Goal: Information Seeking & Learning: Check status

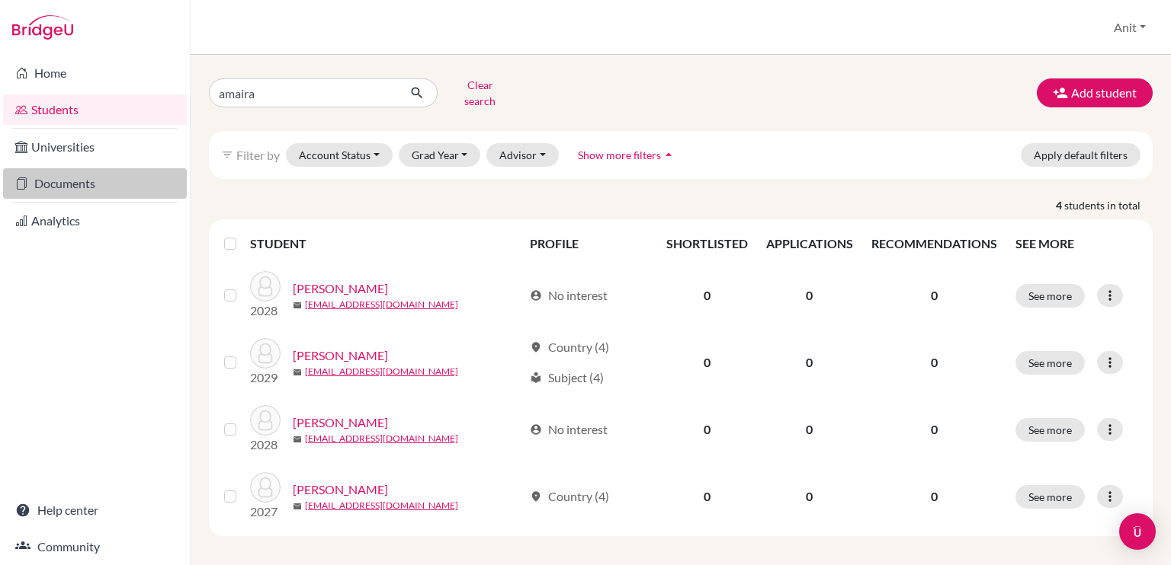
click at [79, 191] on link "Documents" at bounding box center [95, 183] width 184 height 30
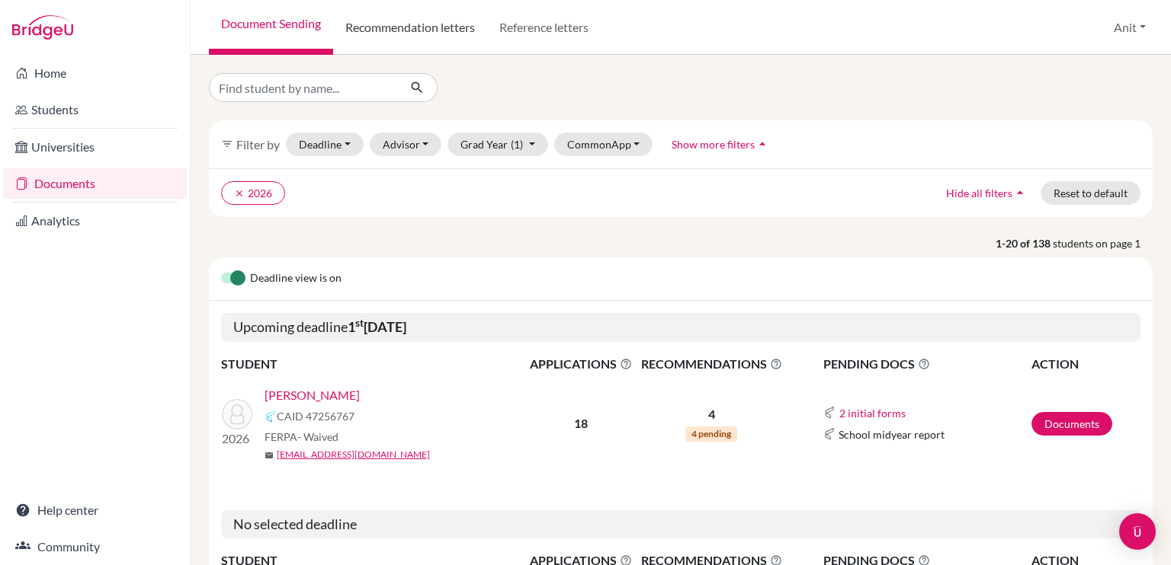
click at [399, 30] on link "Recommendation letters" at bounding box center [410, 27] width 154 height 55
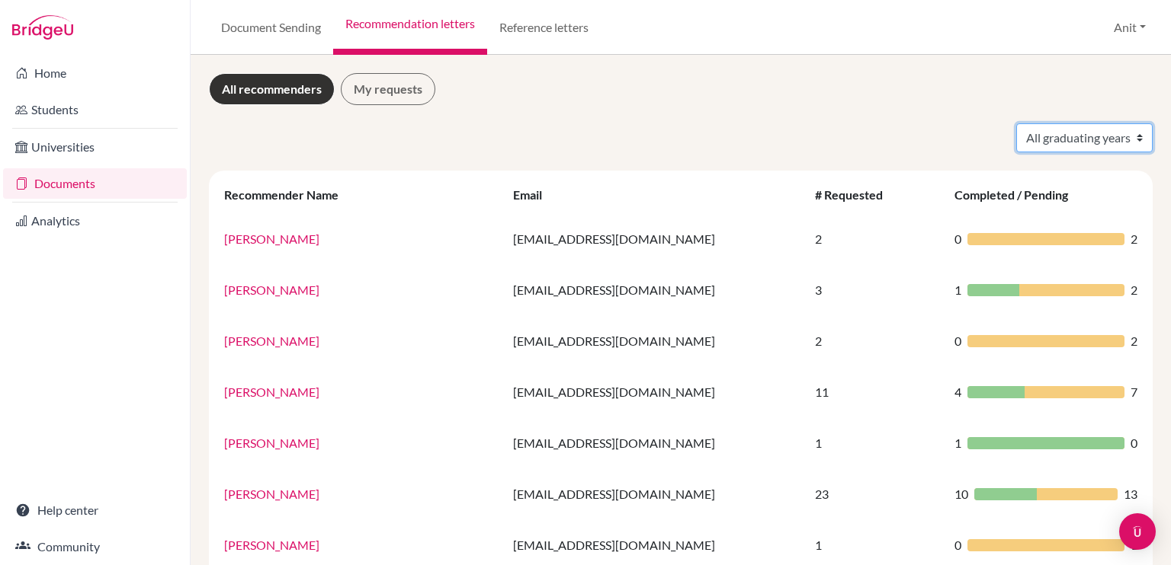
click at [1068, 139] on select "All graduating years 2020 2021 2022 2023 2024 2025 2026 2027 2028" at bounding box center [1084, 137] width 136 height 29
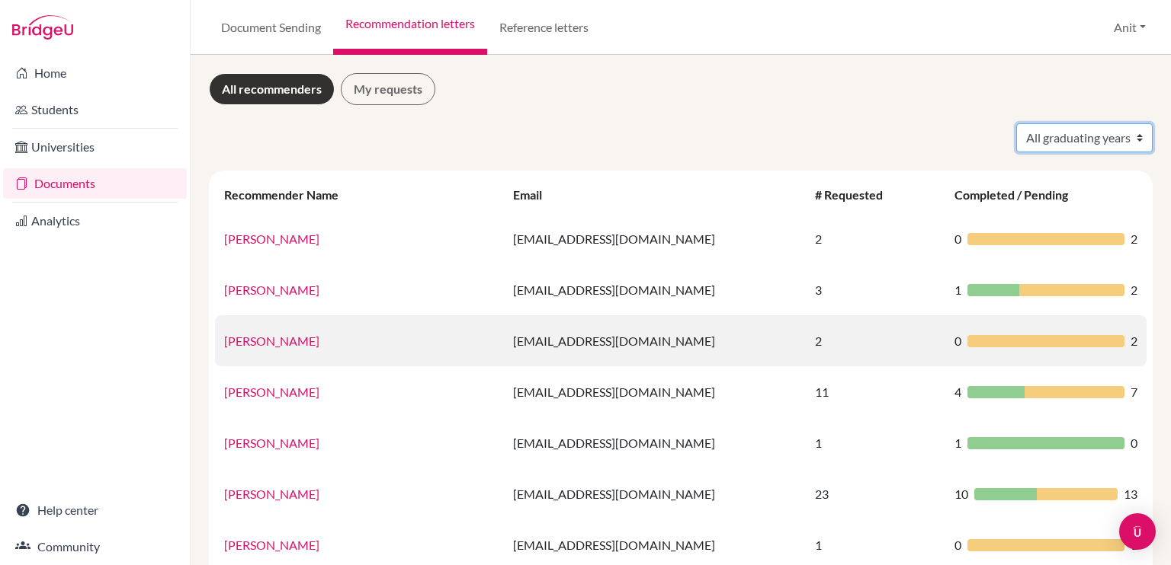
select select "2026"
click at [1016, 123] on select "All graduating years 2020 2021 2022 2023 2024 2025 2026 2027 2028" at bounding box center [1084, 137] width 136 height 29
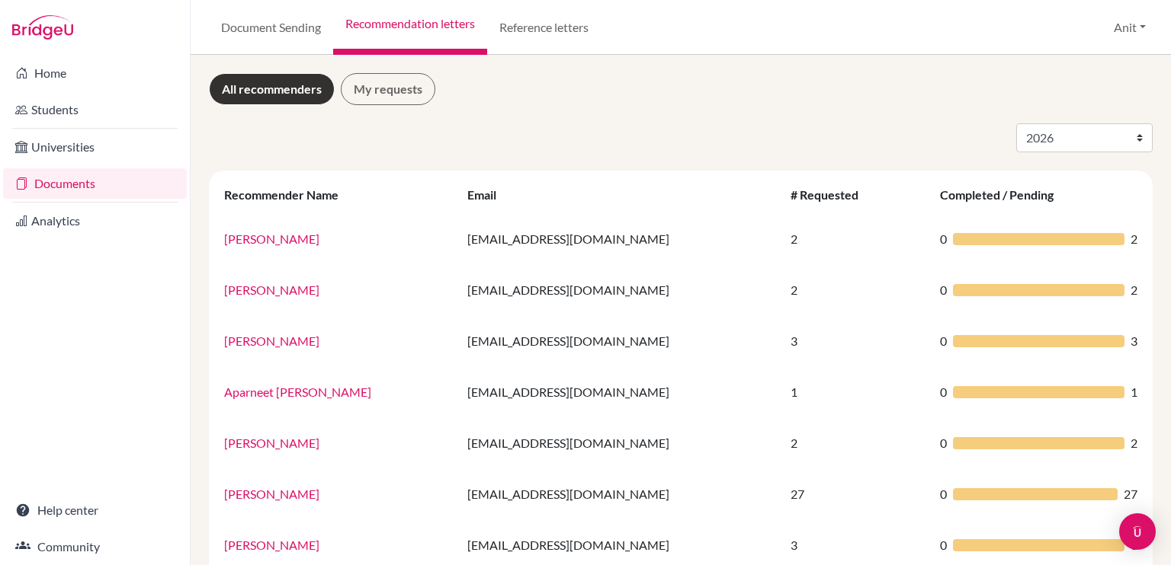
select select "2026"
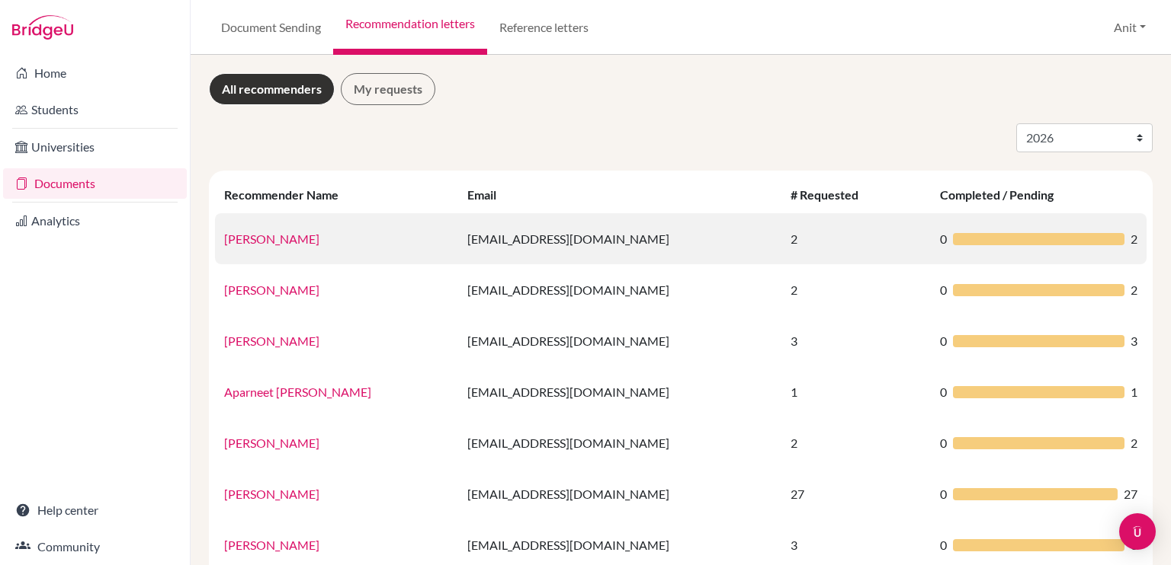
click at [250, 242] on link "Aarav Gupta" at bounding box center [271, 239] width 95 height 14
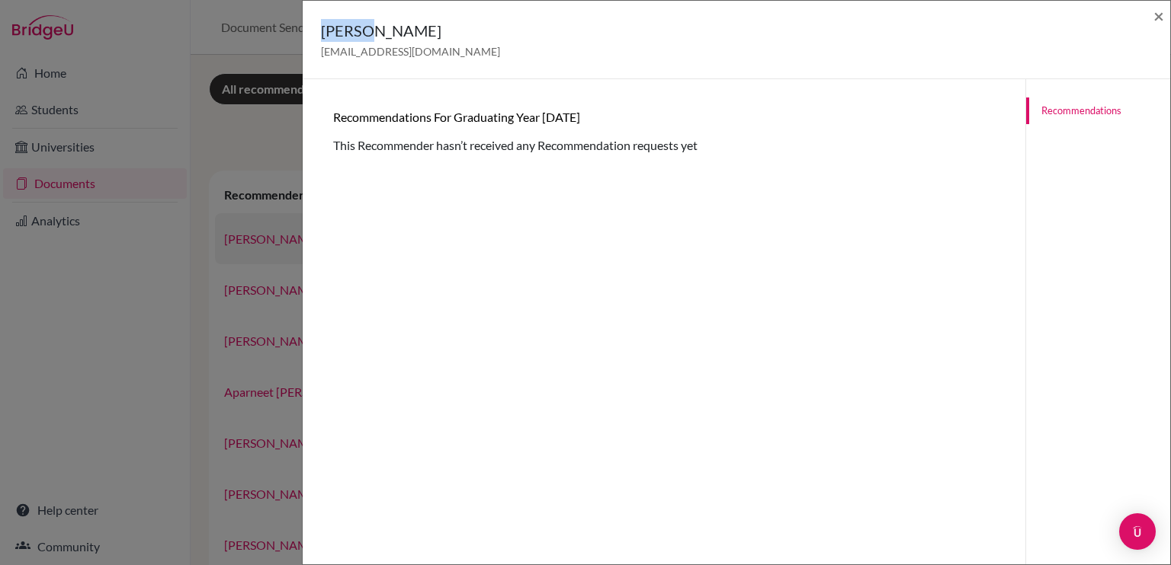
click at [250, 242] on div "Aarav Gupta aaravgupta2026@sfhs.in × Recommendations for graduating year 2026 T…" at bounding box center [585, 282] width 1171 height 565
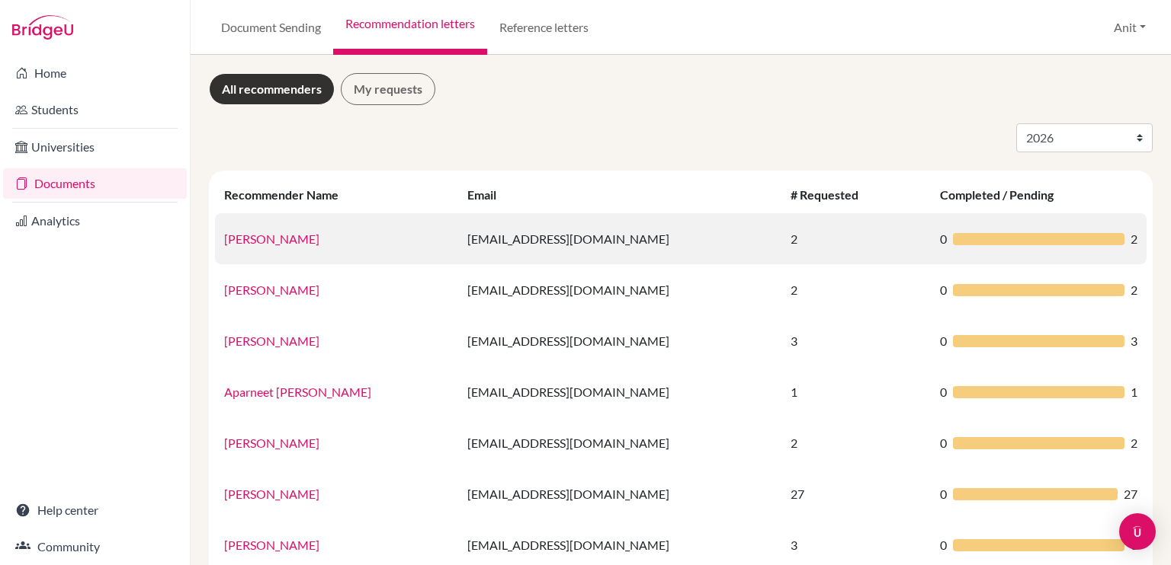
click at [250, 242] on link "Aarav Gupta" at bounding box center [271, 239] width 95 height 14
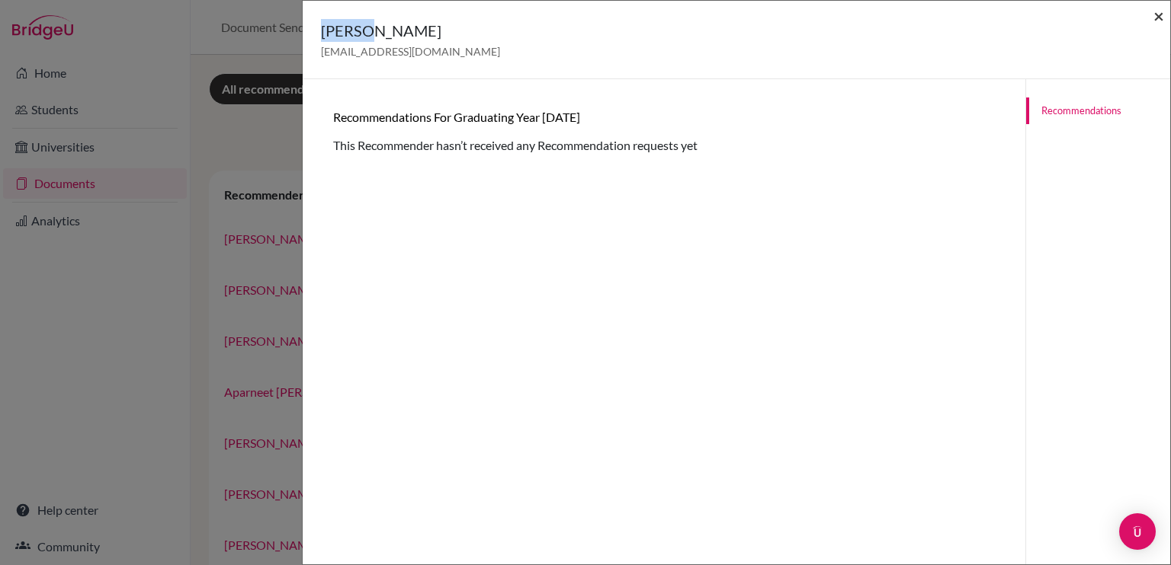
click at [1158, 17] on span "×" at bounding box center [1158, 16] width 11 height 22
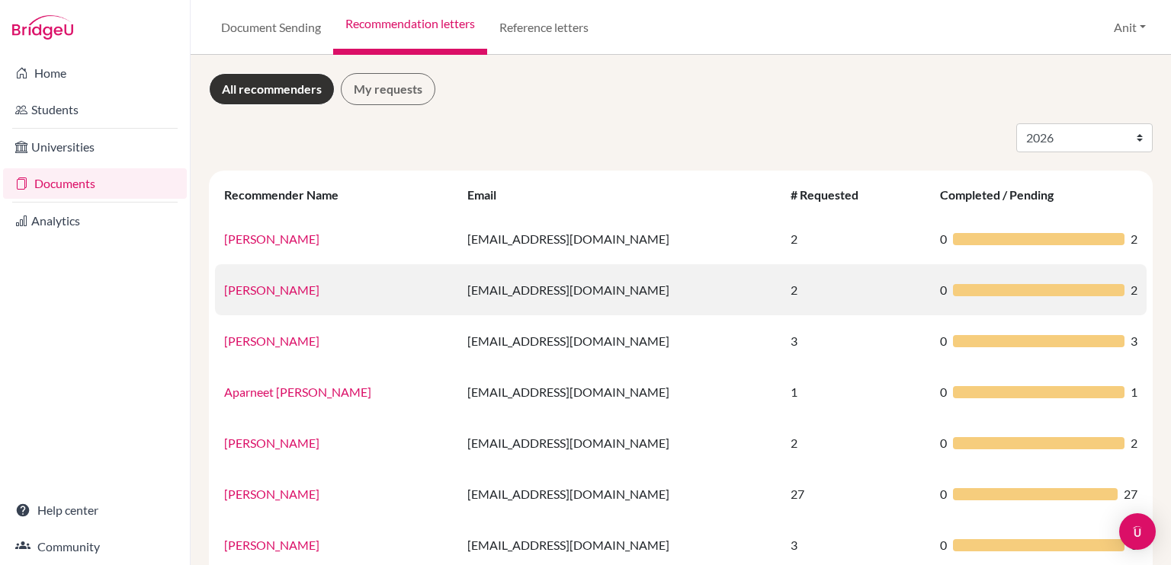
click at [259, 285] on link "Agrima Gandhi" at bounding box center [271, 290] width 95 height 14
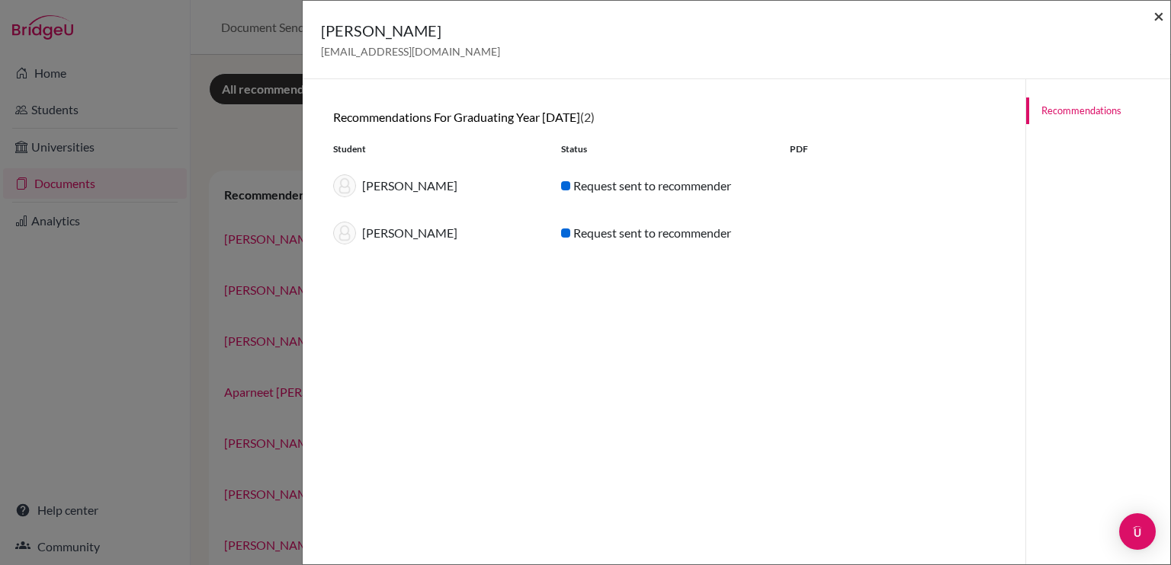
click at [1161, 26] on span "×" at bounding box center [1158, 16] width 11 height 22
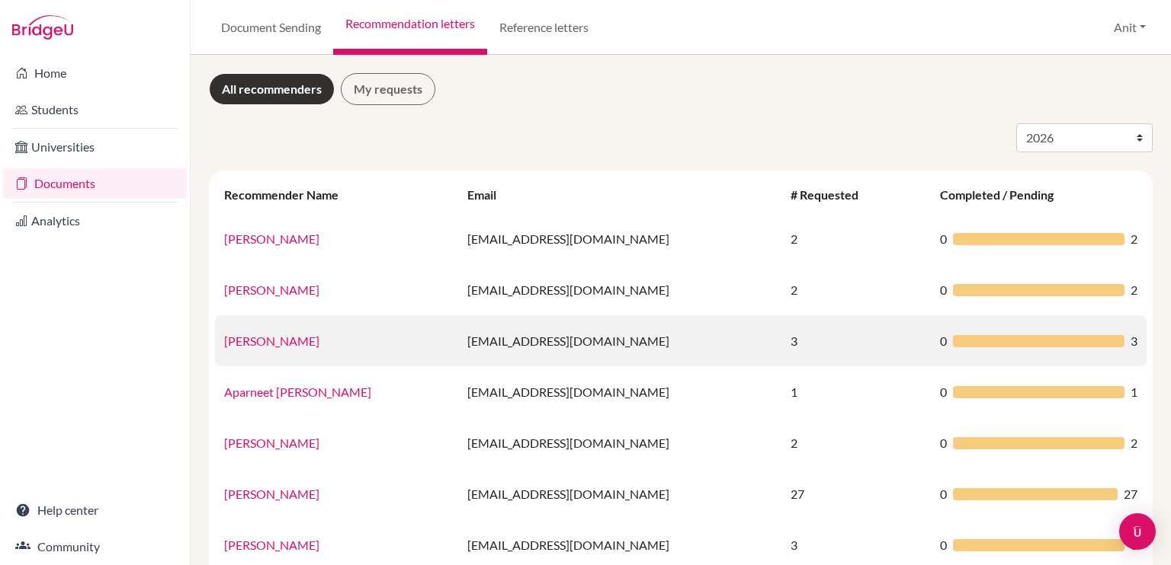
click at [287, 340] on link "Mr. Anit Sonkar" at bounding box center [271, 341] width 95 height 14
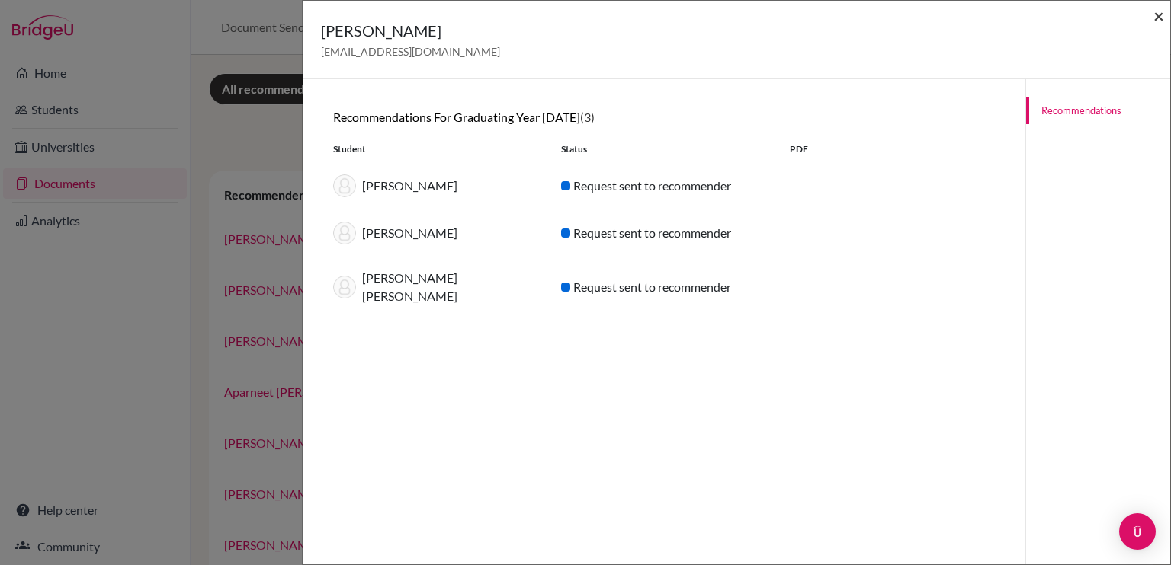
click at [1158, 12] on span "×" at bounding box center [1158, 16] width 11 height 22
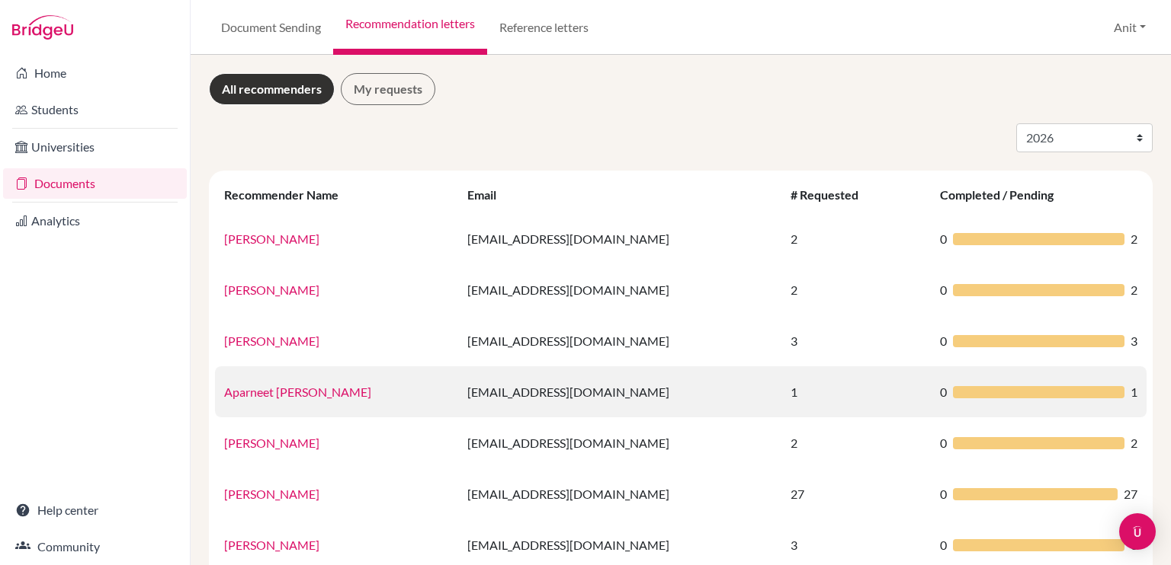
click at [269, 393] on link "Aparneet Mann" at bounding box center [297, 392] width 147 height 14
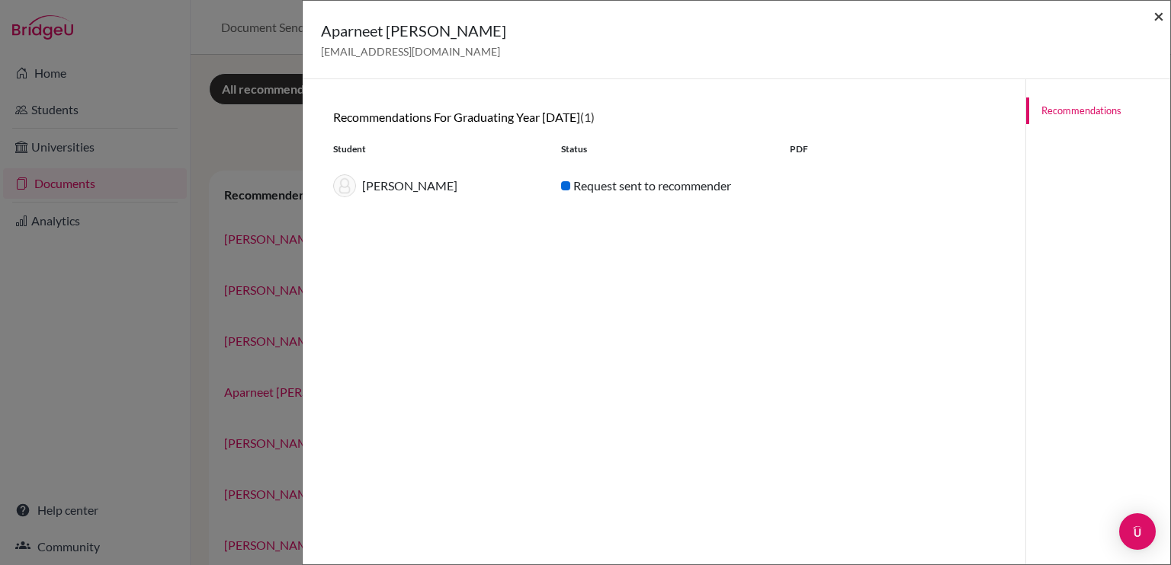
click at [1154, 12] on span "×" at bounding box center [1158, 16] width 11 height 22
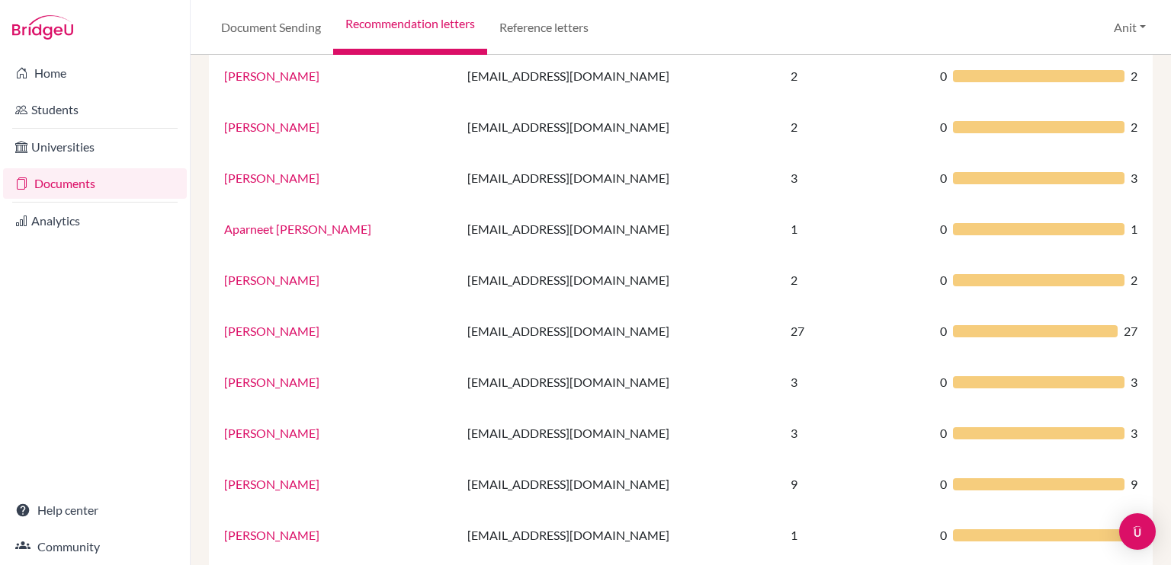
scroll to position [167, 0]
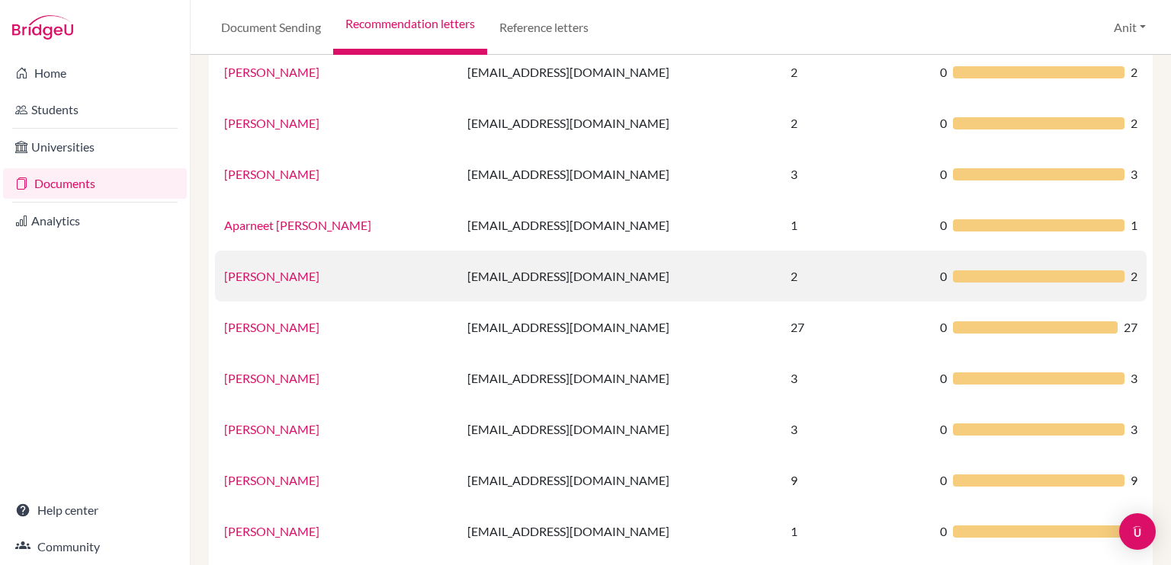
click at [244, 283] on link "Ms Arshpreet Kaur" at bounding box center [271, 276] width 95 height 14
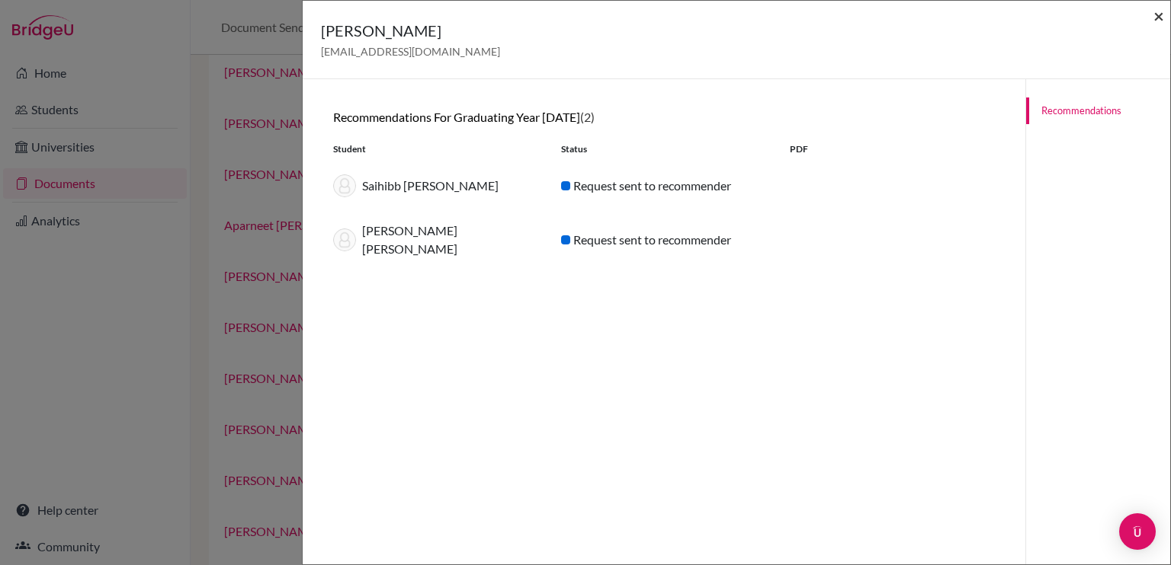
click at [1162, 20] on span "×" at bounding box center [1158, 16] width 11 height 22
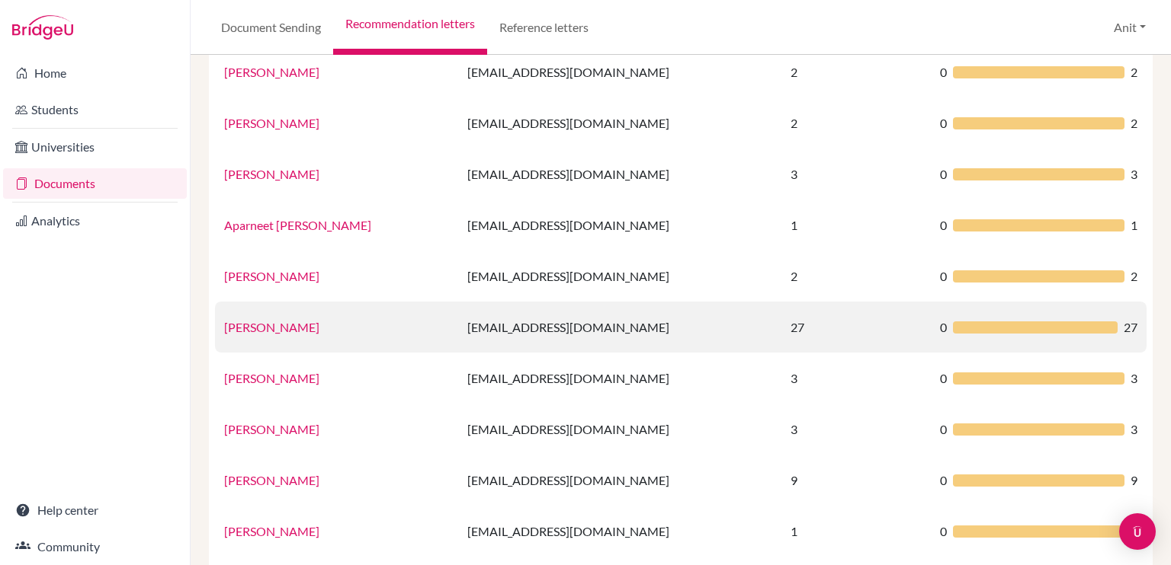
click at [269, 328] on link "Ms.Deepali Aggarwal" at bounding box center [271, 327] width 95 height 14
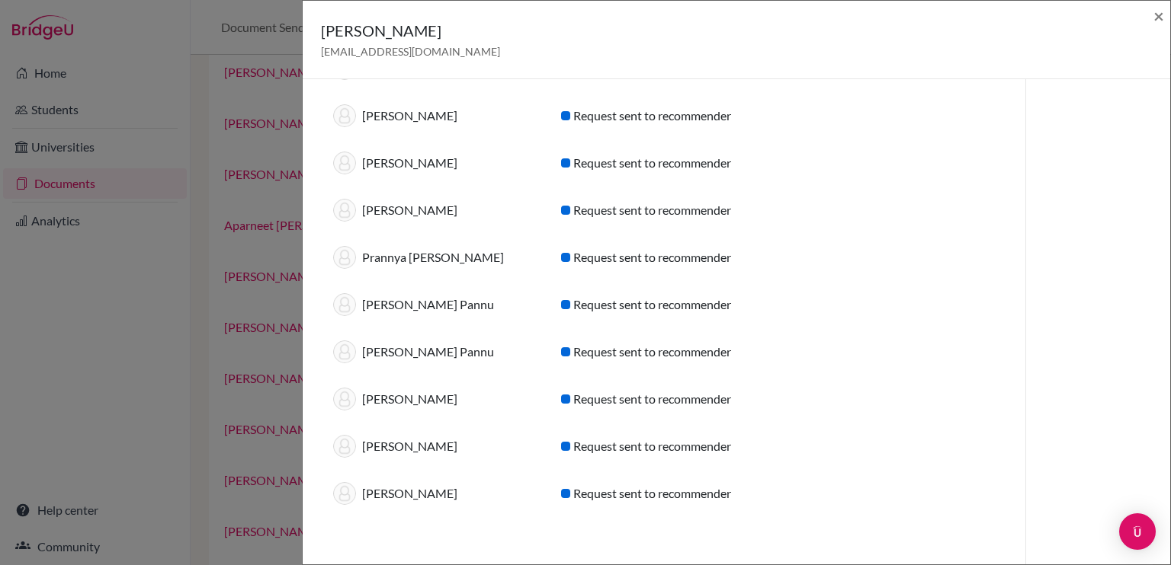
scroll to position [921, 0]
click at [1158, 16] on span "×" at bounding box center [1158, 16] width 11 height 22
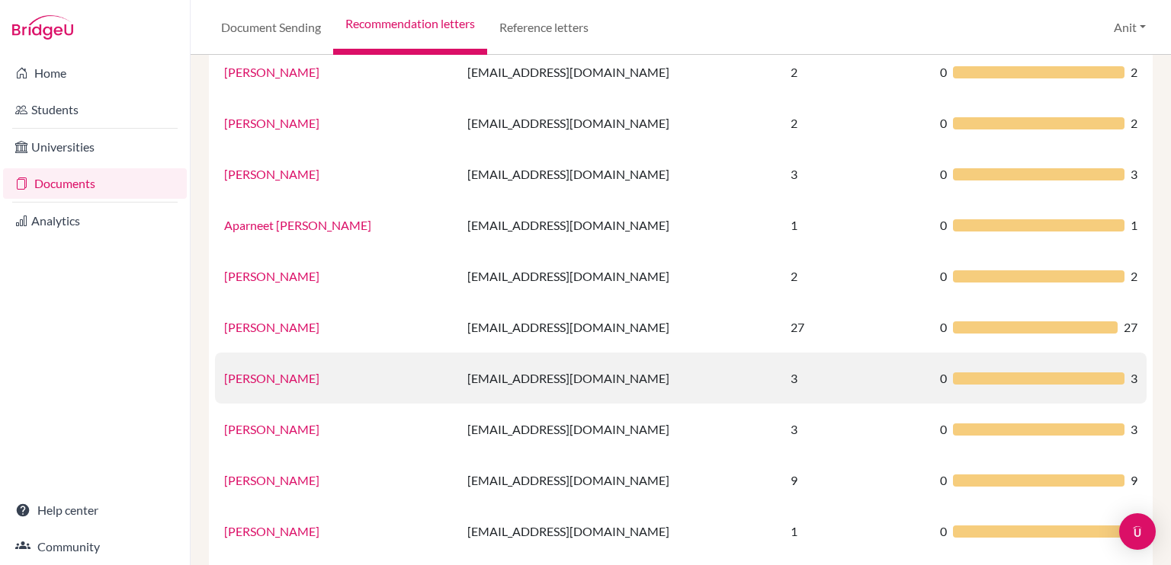
click at [269, 379] on link "Sharanya Goel" at bounding box center [271, 378] width 95 height 14
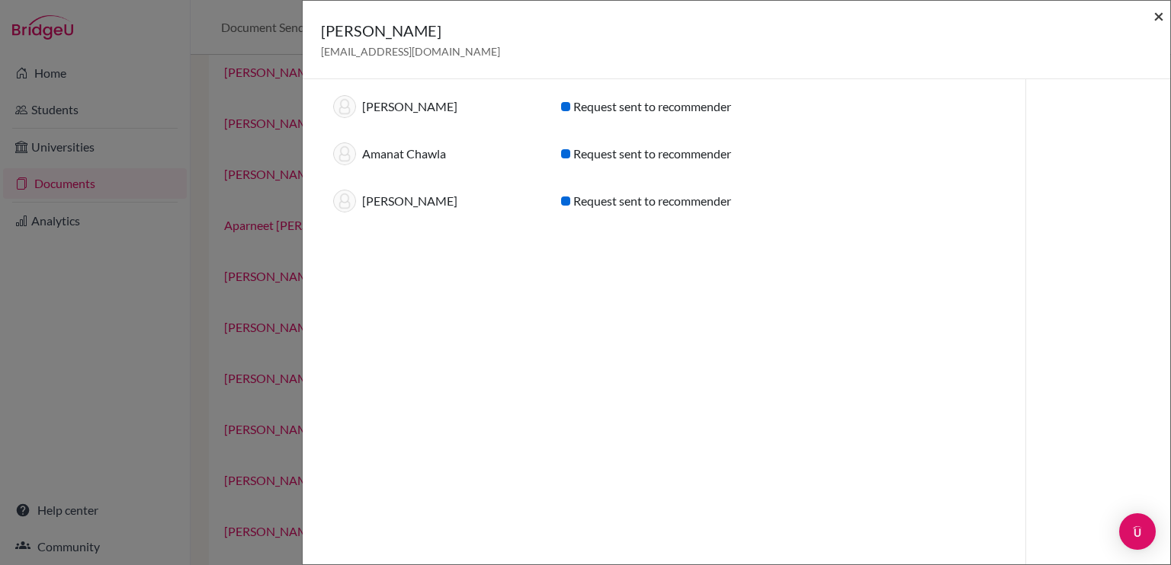
click at [1162, 15] on span "×" at bounding box center [1158, 16] width 11 height 22
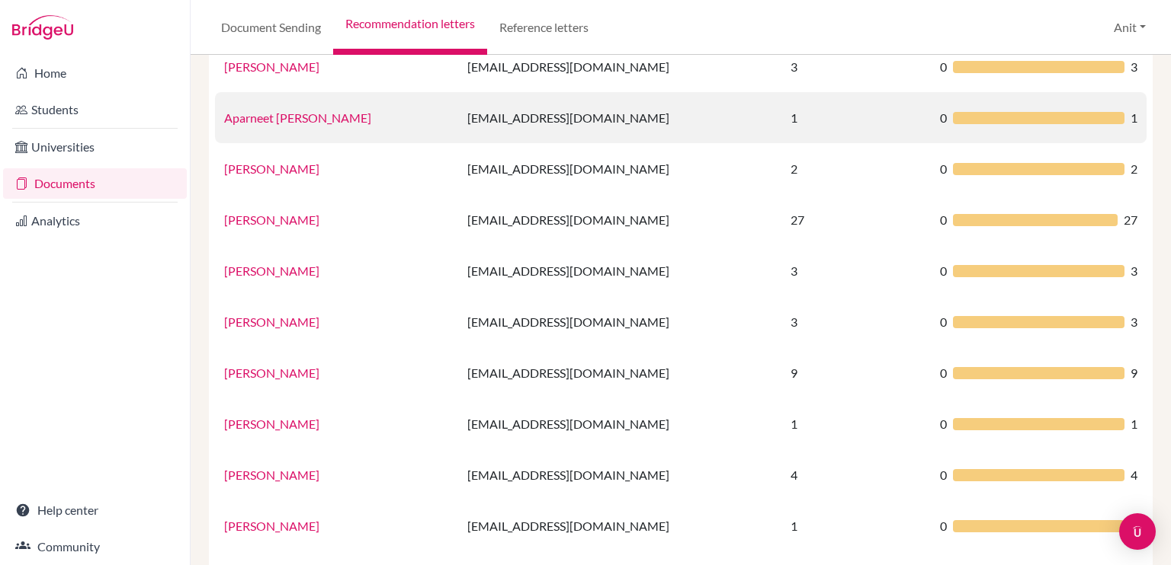
scroll to position [288, 0]
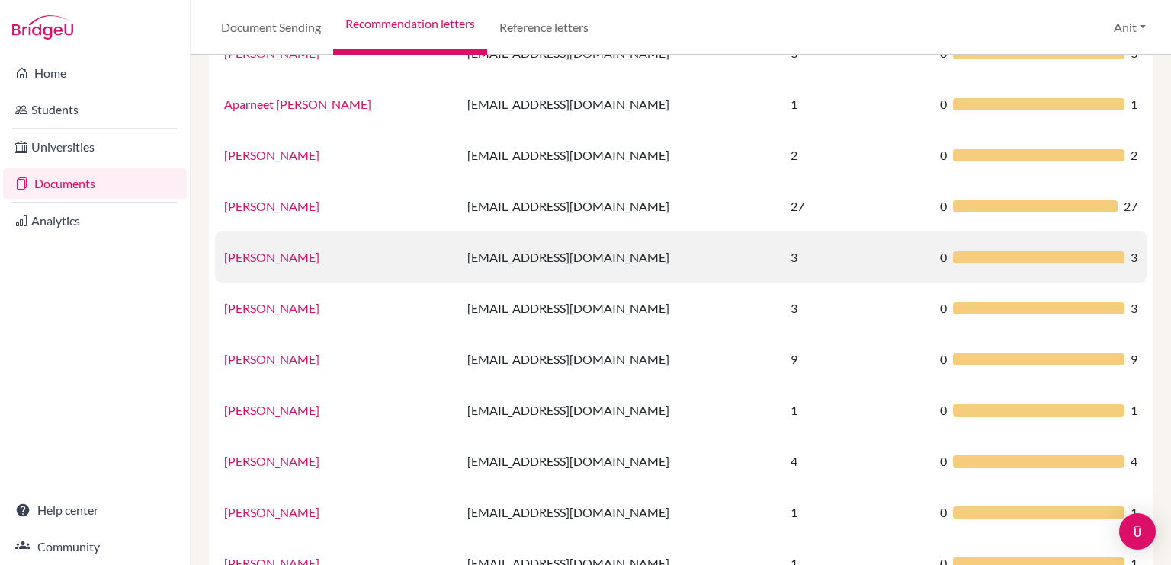
click at [274, 250] on link "Sharanya Goel" at bounding box center [271, 257] width 95 height 14
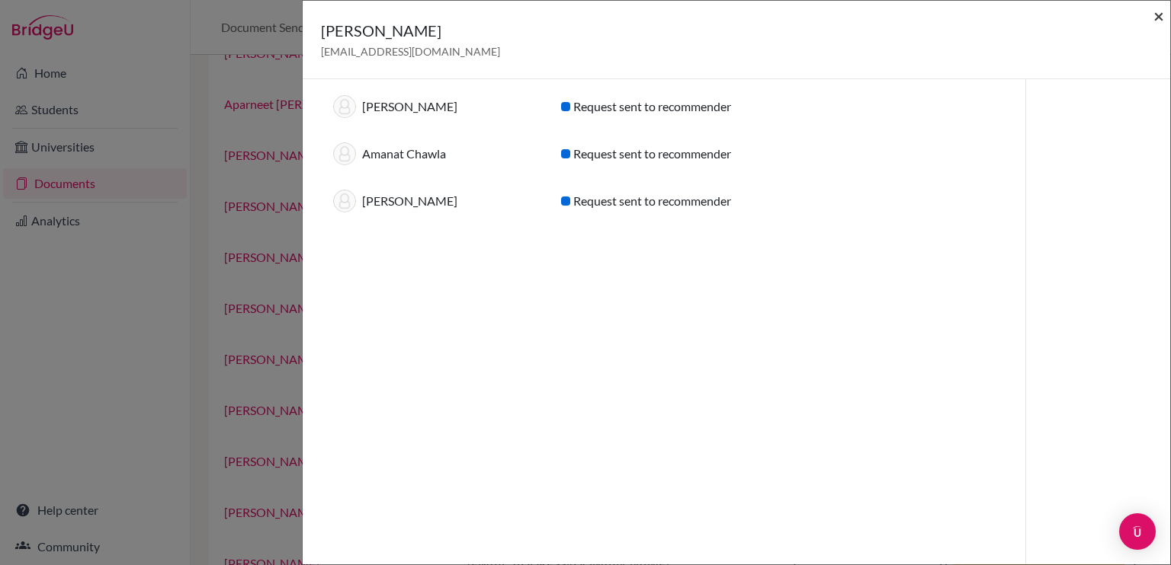
click at [1155, 15] on span "×" at bounding box center [1158, 16] width 11 height 22
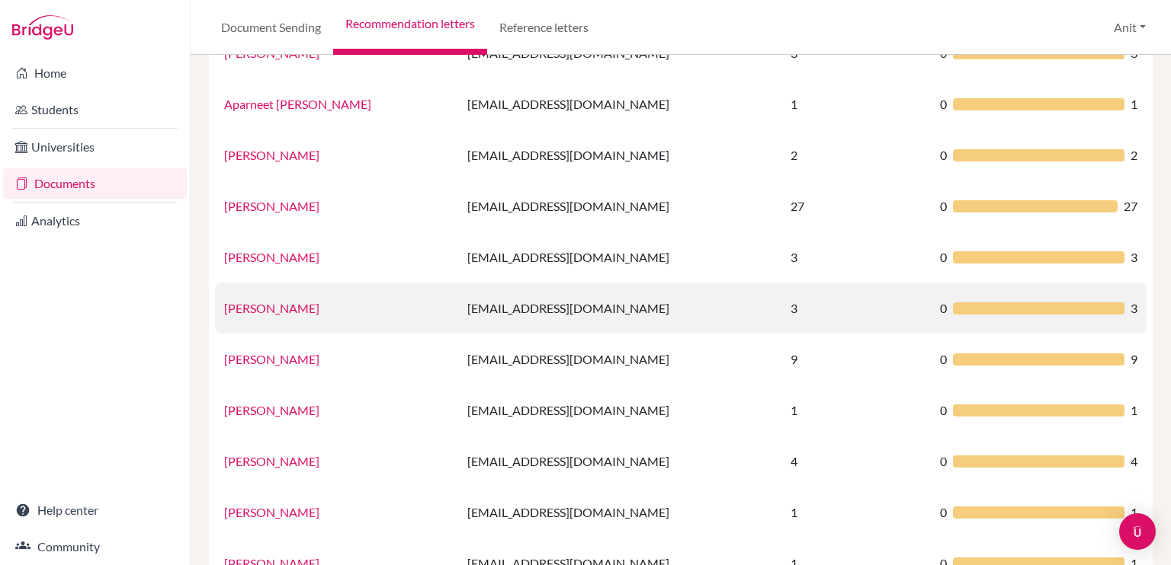
click at [277, 309] on link "Garima Wadhwa" at bounding box center [271, 308] width 95 height 14
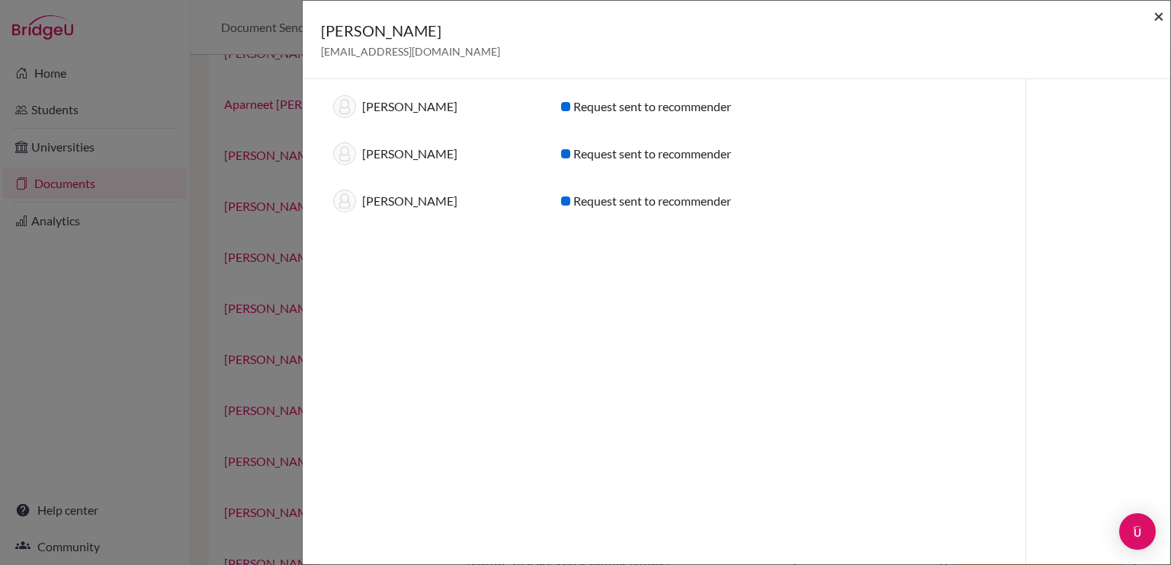
click at [1158, 15] on span "×" at bounding box center [1158, 16] width 11 height 22
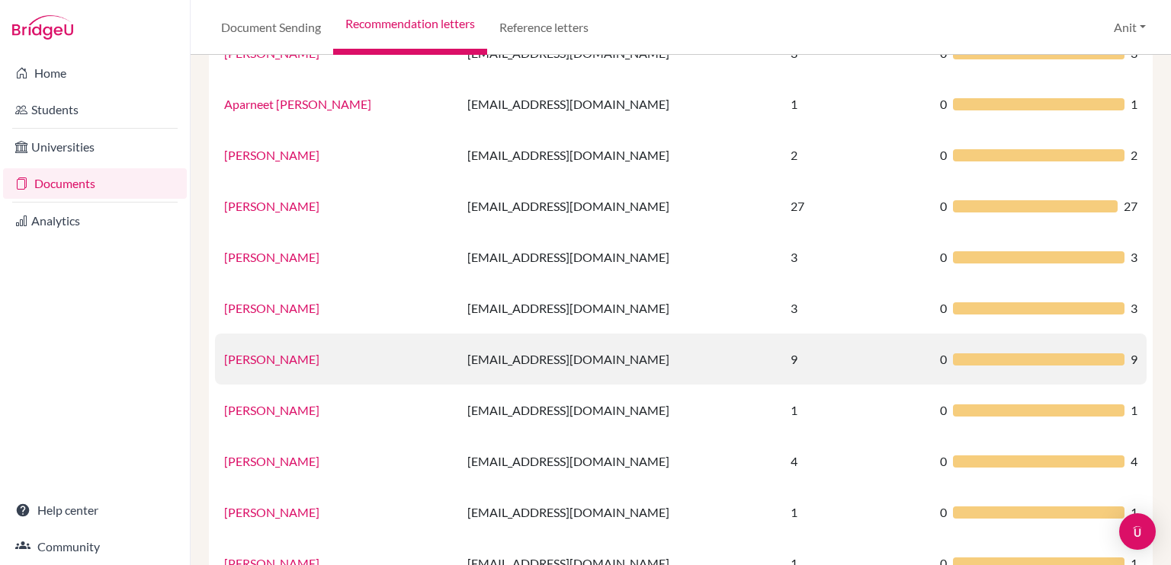
click at [280, 362] on link "Gaythri Thirumalai" at bounding box center [271, 359] width 95 height 14
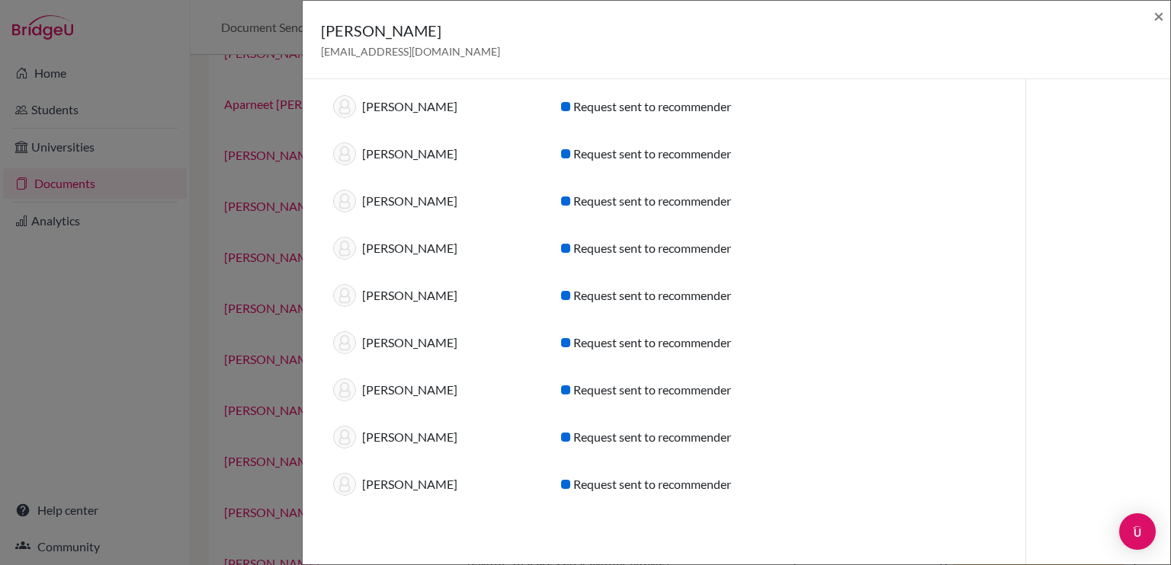
scroll to position [0, 0]
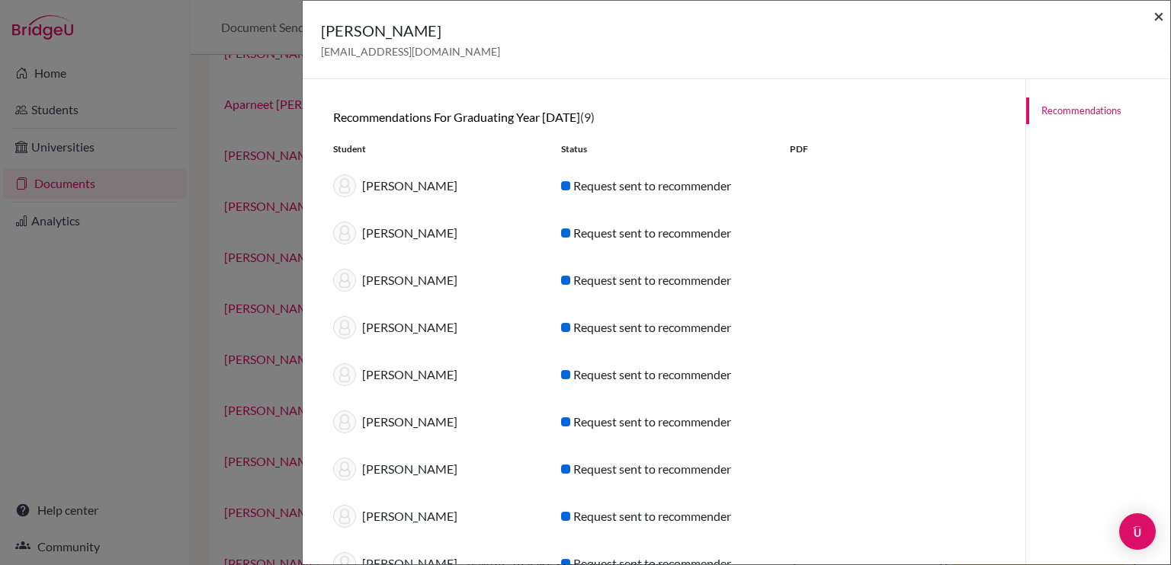
click at [1158, 14] on span "×" at bounding box center [1158, 16] width 11 height 22
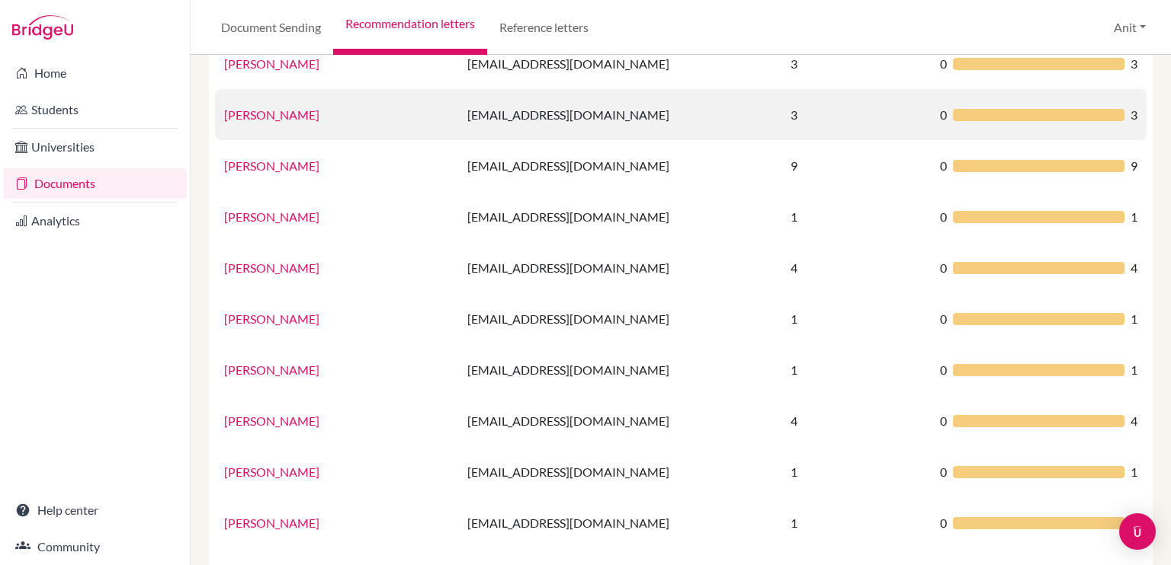
scroll to position [483, 0]
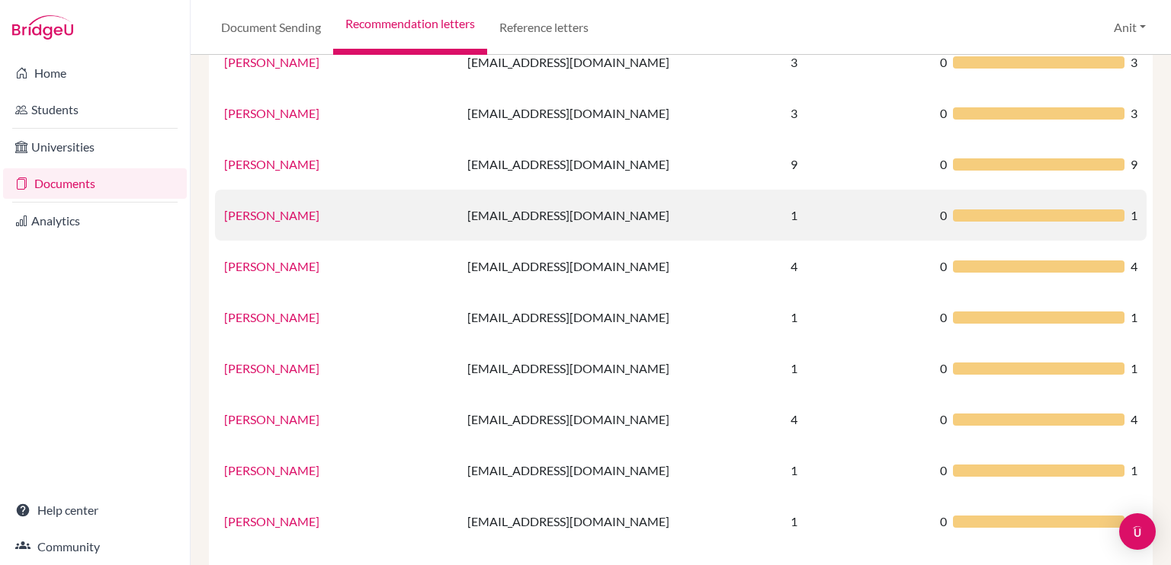
click at [271, 213] on link "Gayatri Mehta" at bounding box center [271, 215] width 95 height 14
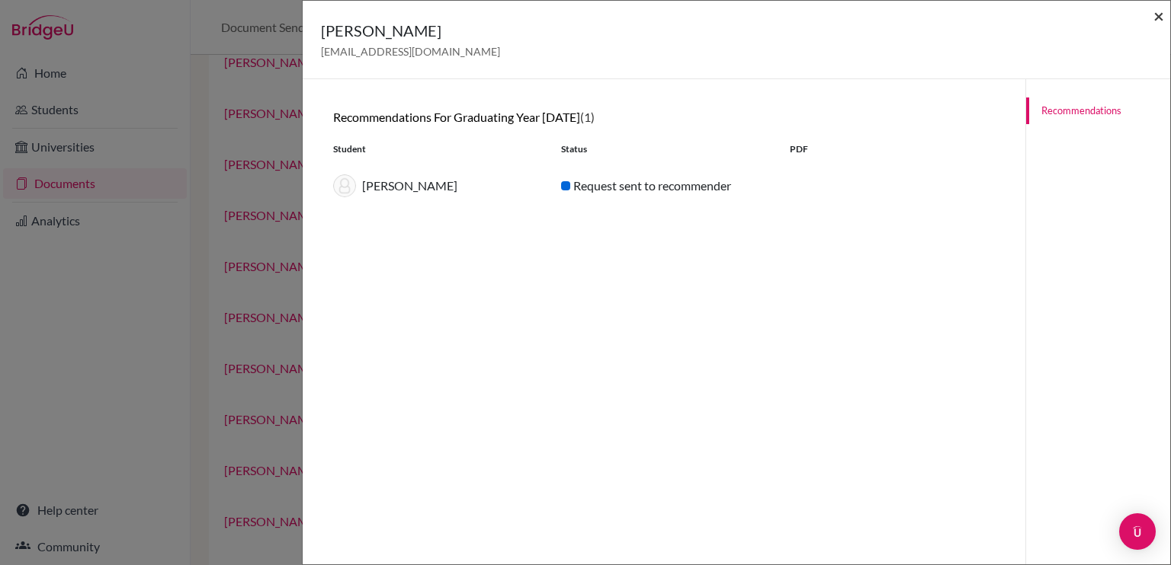
click at [1158, 14] on span "×" at bounding box center [1158, 16] width 11 height 22
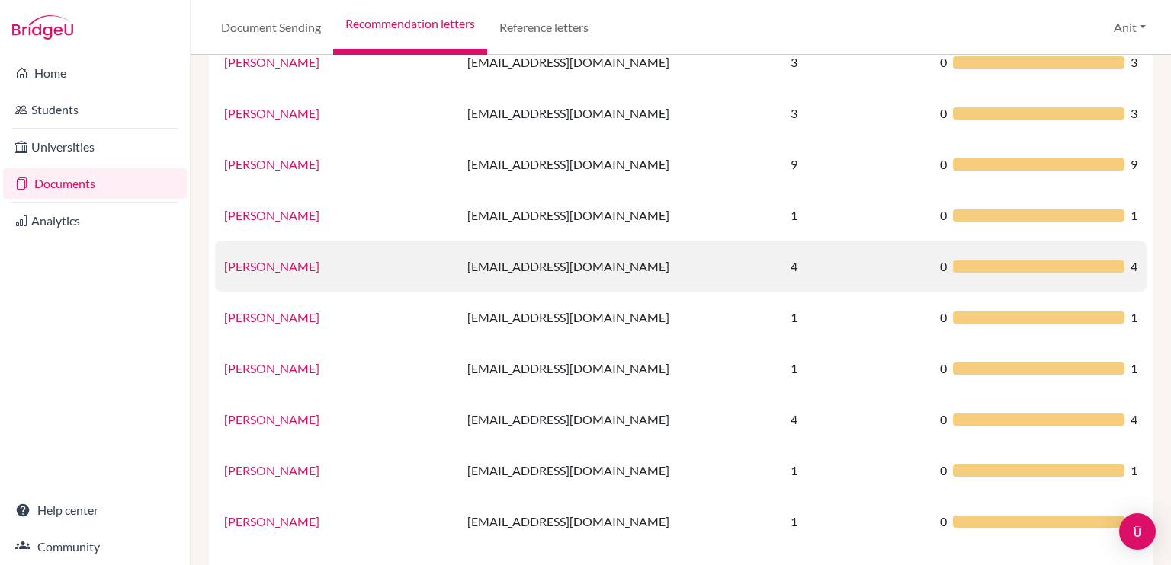
click at [262, 270] on link "Ms Geeta Passi" at bounding box center [271, 266] width 95 height 14
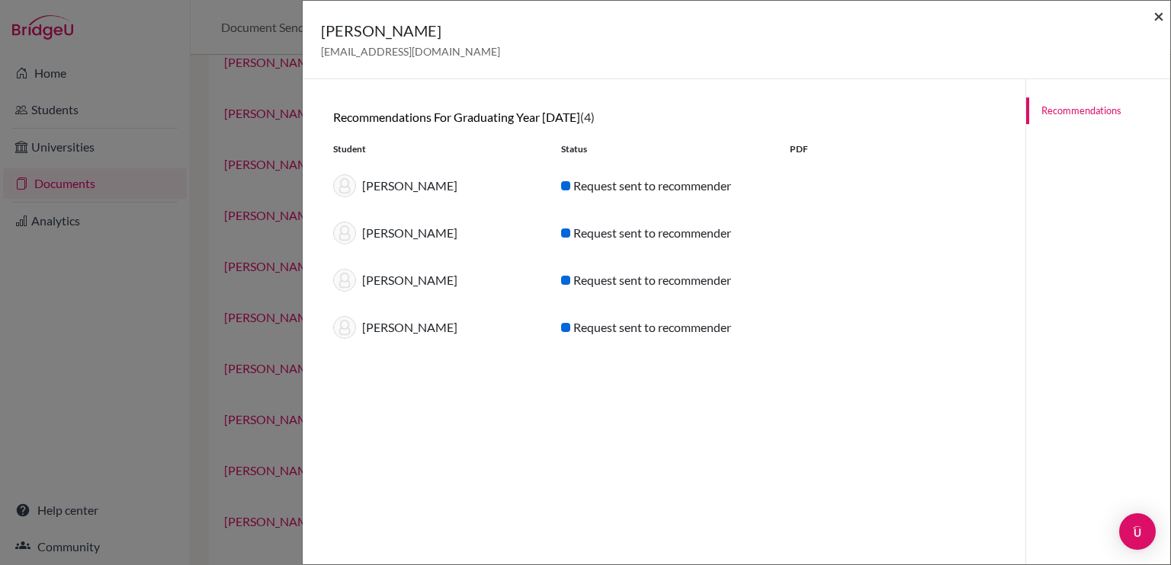
click at [1157, 16] on span "×" at bounding box center [1158, 16] width 11 height 22
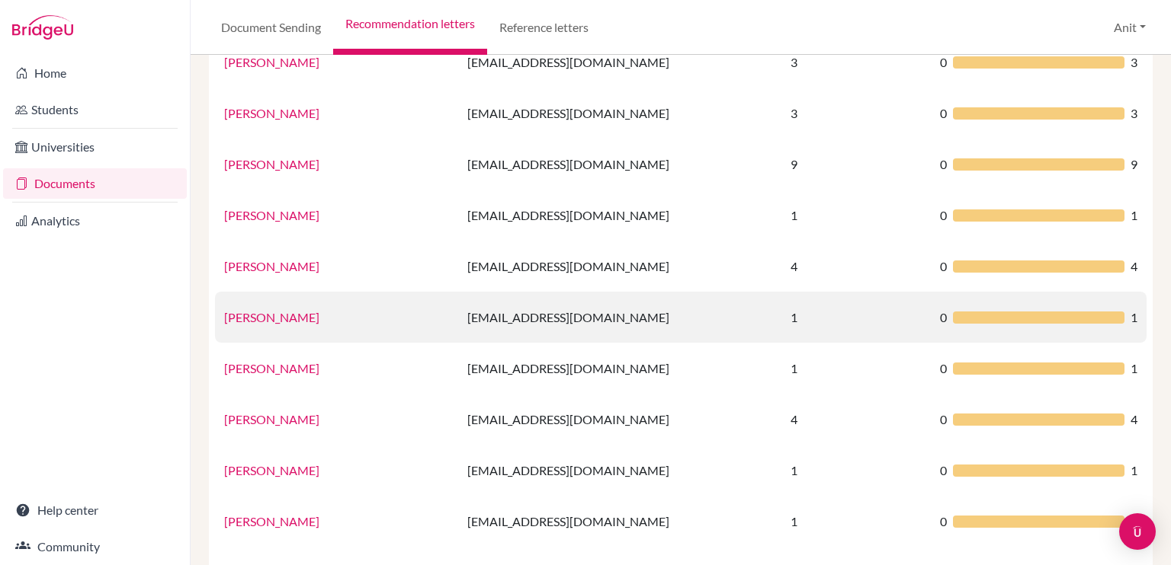
click at [251, 319] on link "Jasleen Kaur" at bounding box center [271, 317] width 95 height 14
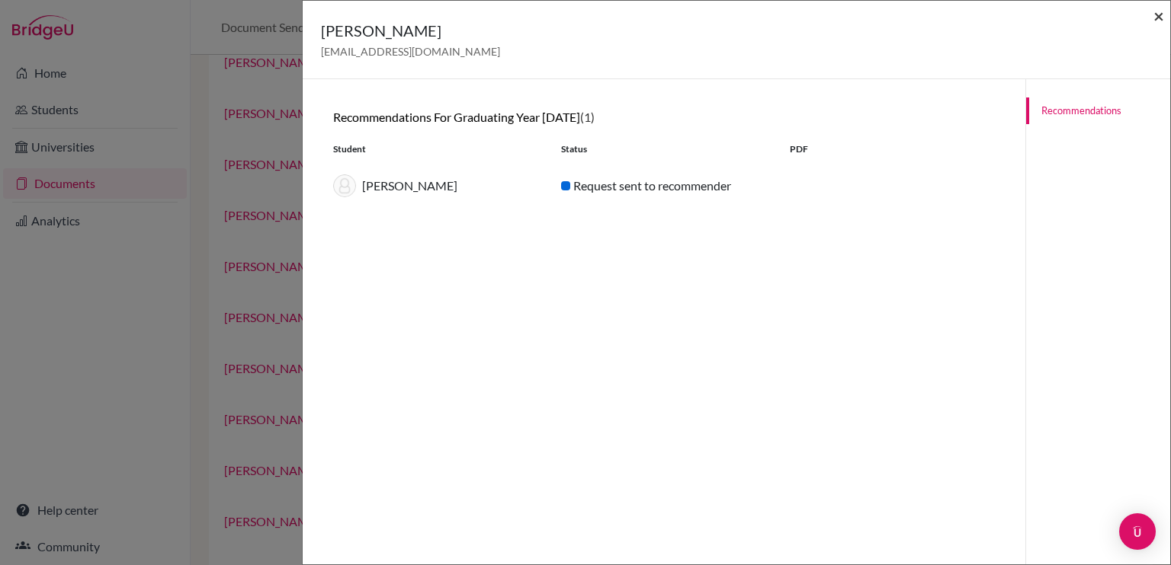
click at [1158, 11] on span "×" at bounding box center [1158, 16] width 11 height 22
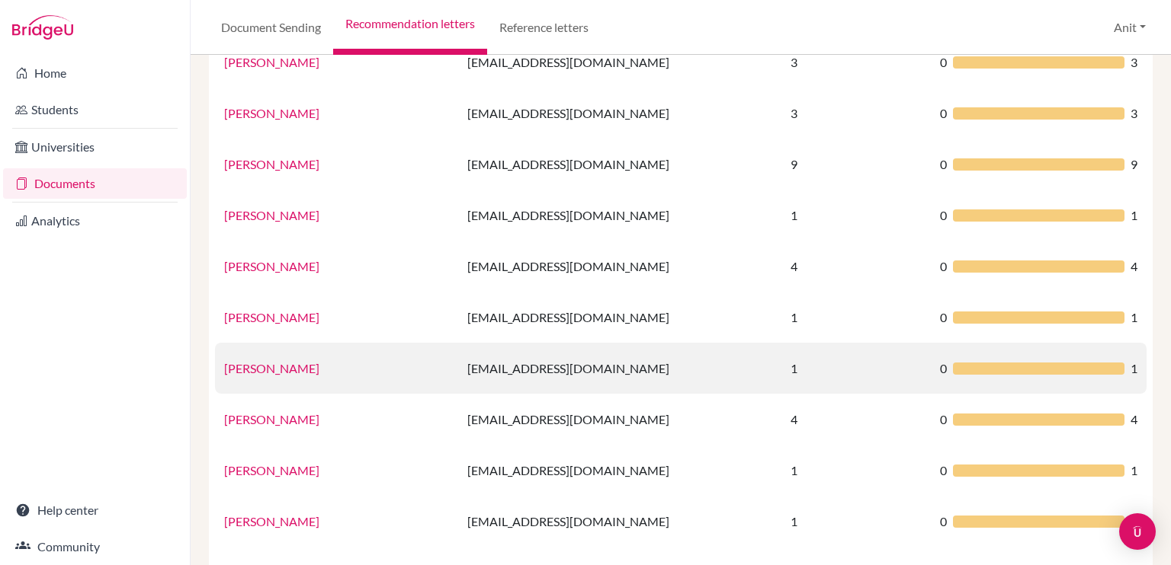
click at [245, 367] on link "Ms jolly" at bounding box center [271, 368] width 95 height 14
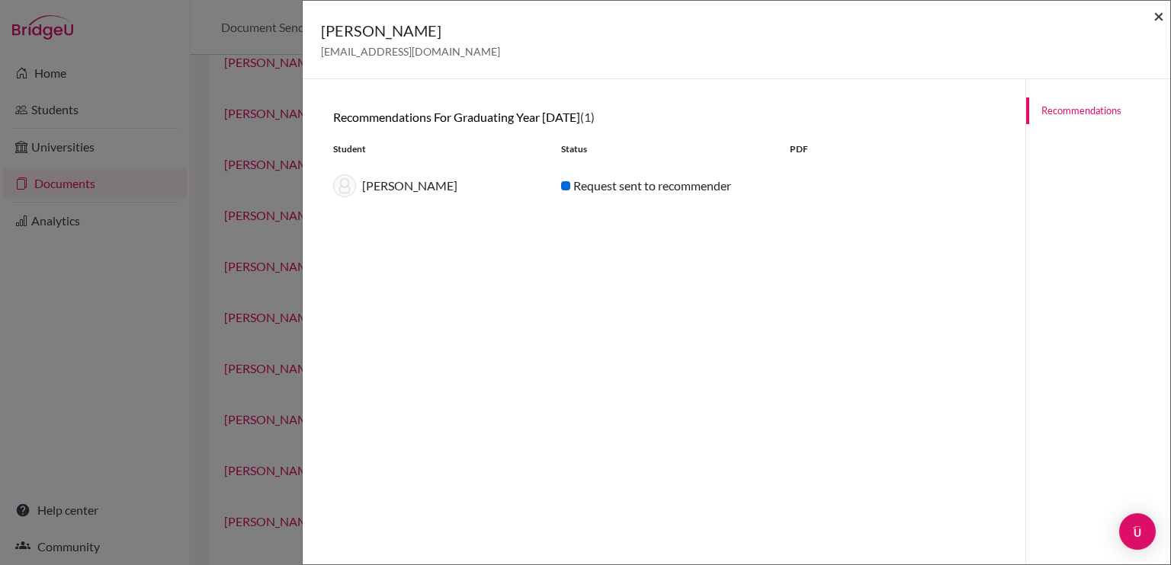
click at [1157, 15] on span "×" at bounding box center [1158, 16] width 11 height 22
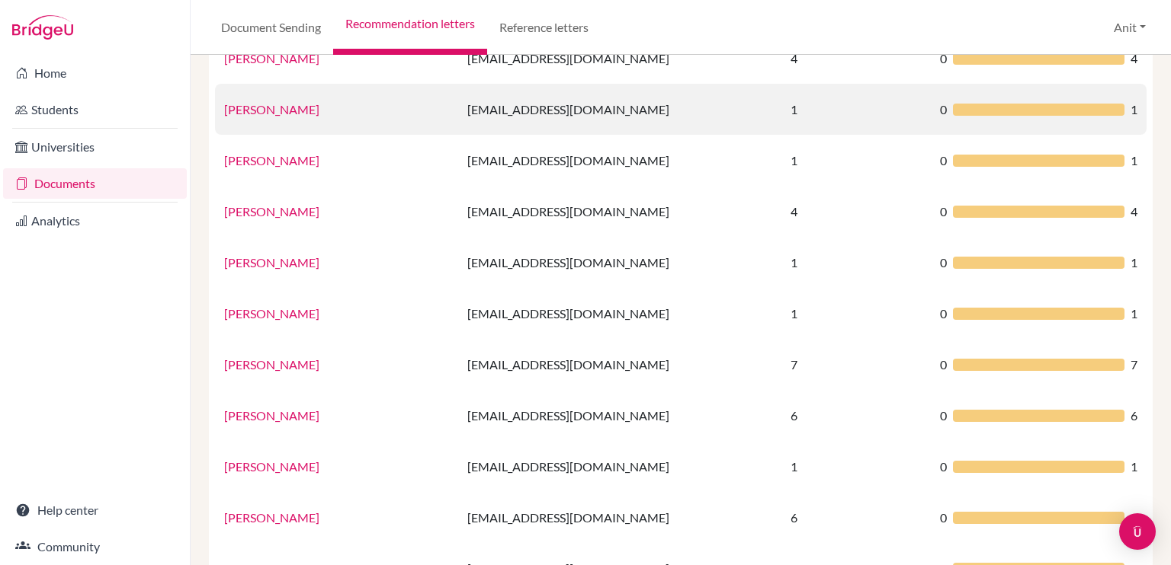
scroll to position [692, 0]
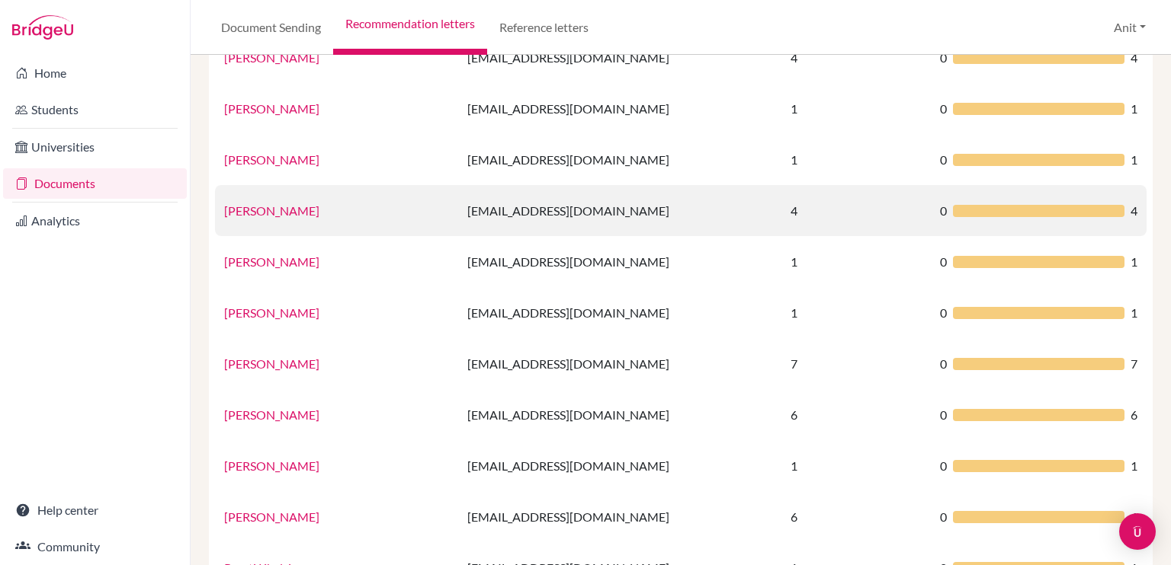
click at [286, 213] on link "Sharanya Goel" at bounding box center [271, 210] width 95 height 14
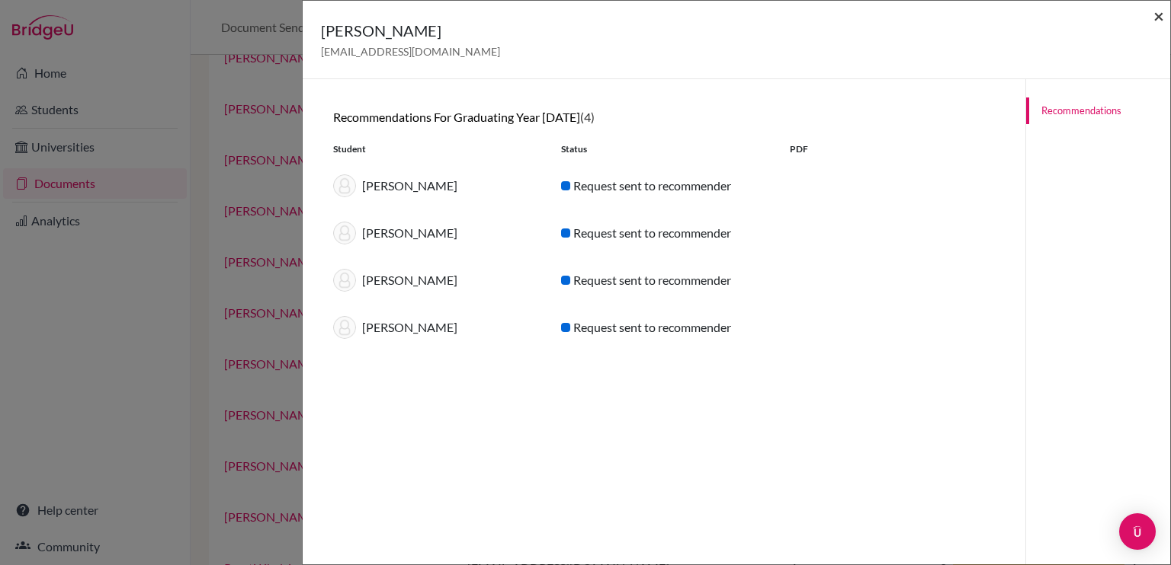
click at [1158, 16] on span "×" at bounding box center [1158, 16] width 11 height 22
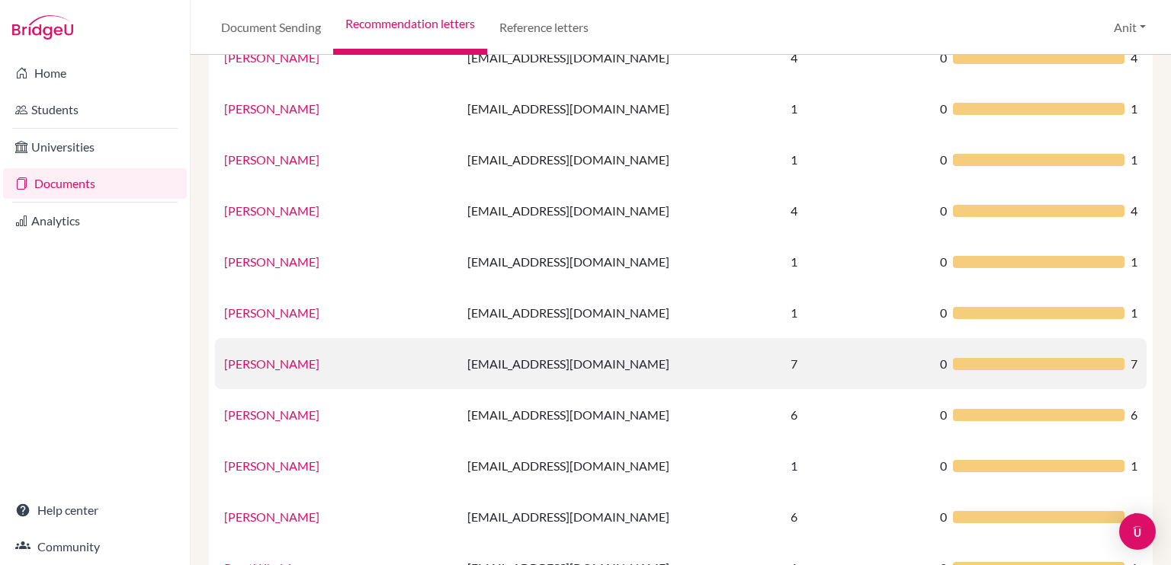
click at [255, 363] on link "Monika Trigotra" at bounding box center [271, 364] width 95 height 14
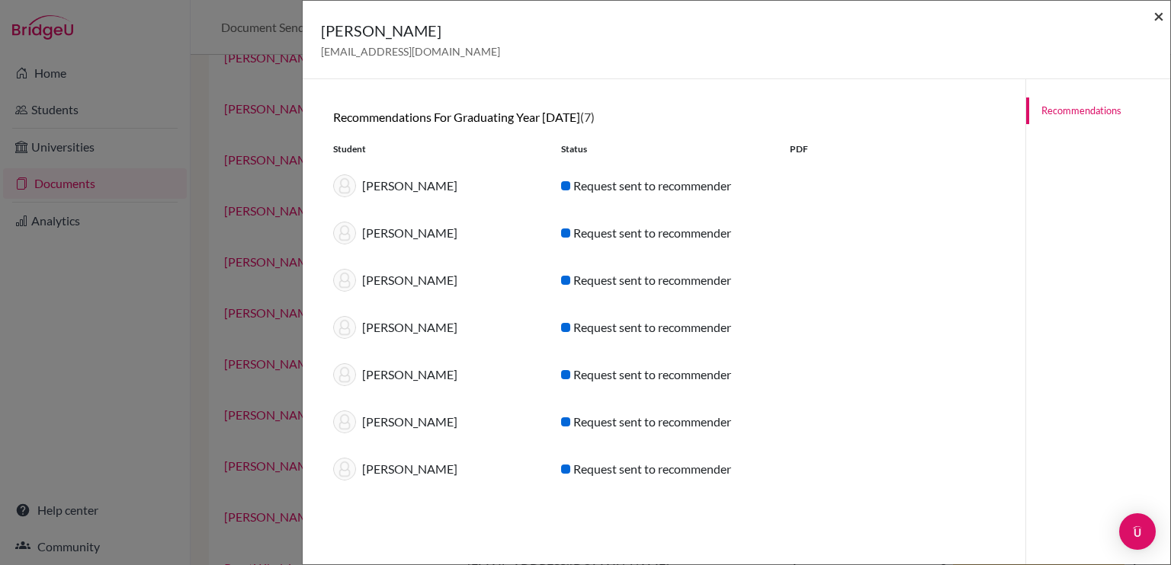
click at [1159, 20] on span "×" at bounding box center [1158, 16] width 11 height 22
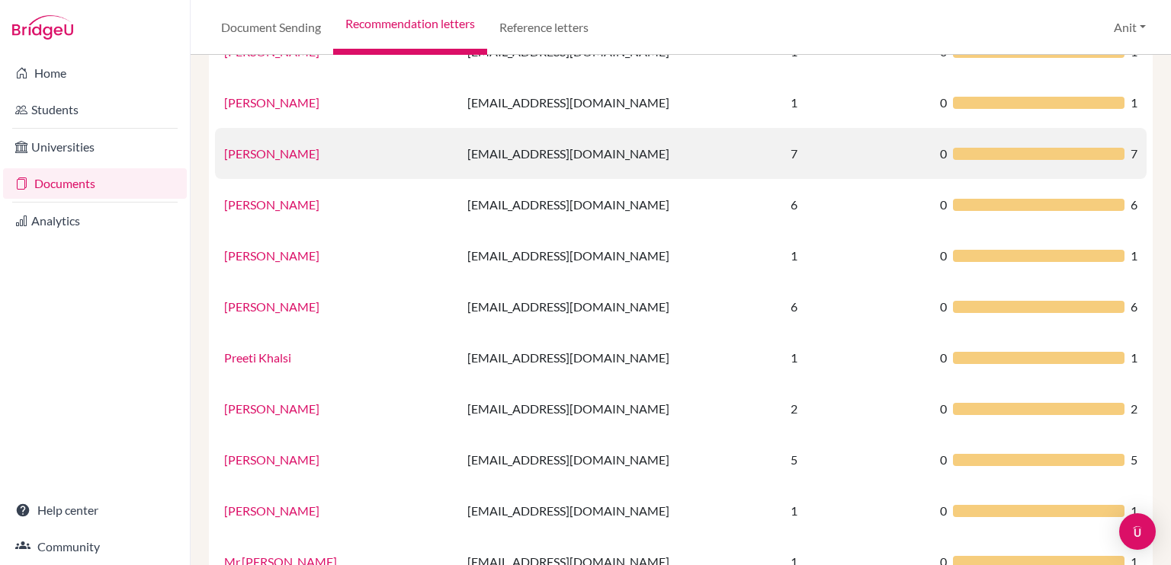
scroll to position [904, 0]
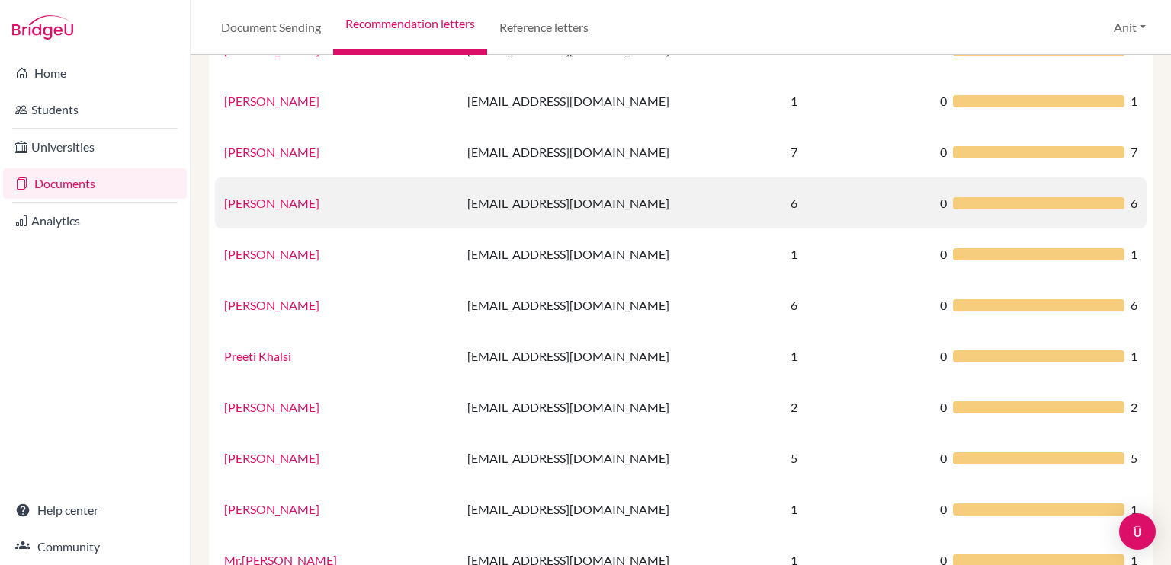
click at [308, 197] on link "Namrata Sharma" at bounding box center [271, 203] width 95 height 14
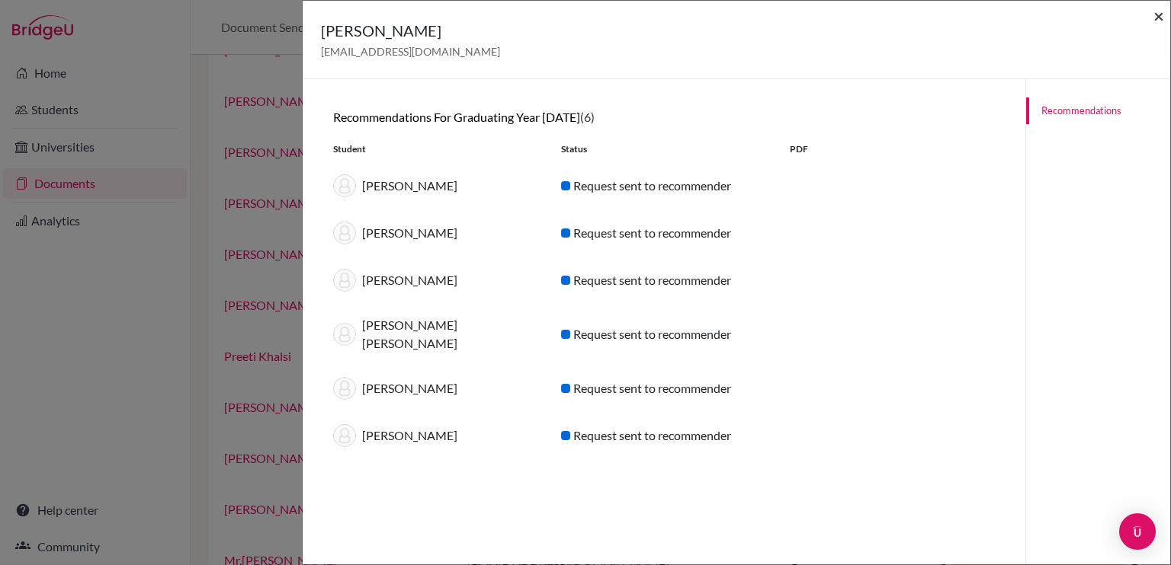
click at [1158, 22] on span "×" at bounding box center [1158, 16] width 11 height 22
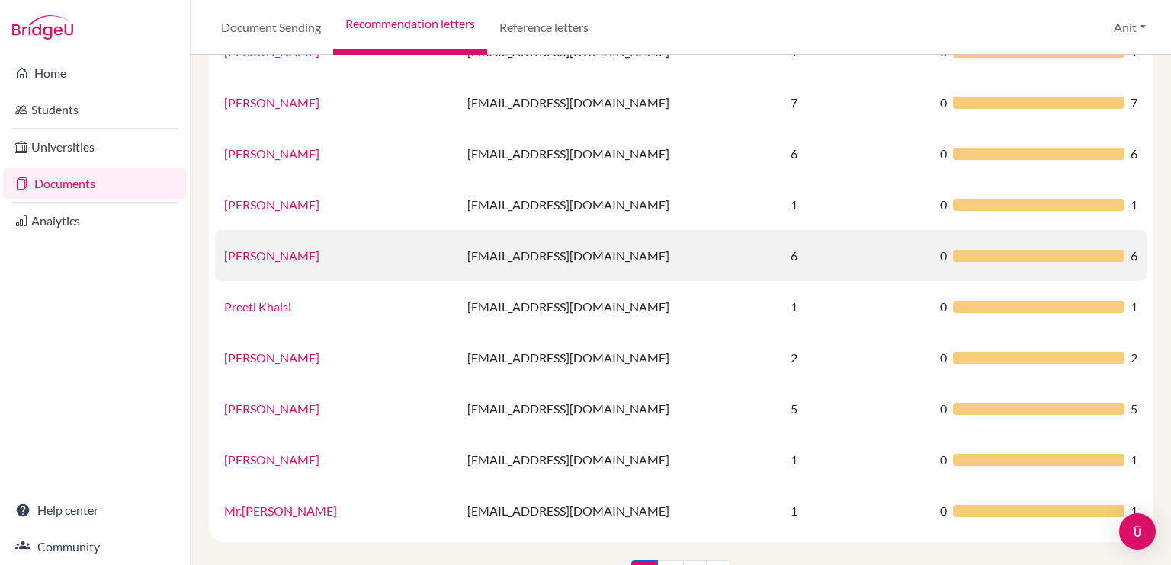
scroll to position [950, 0]
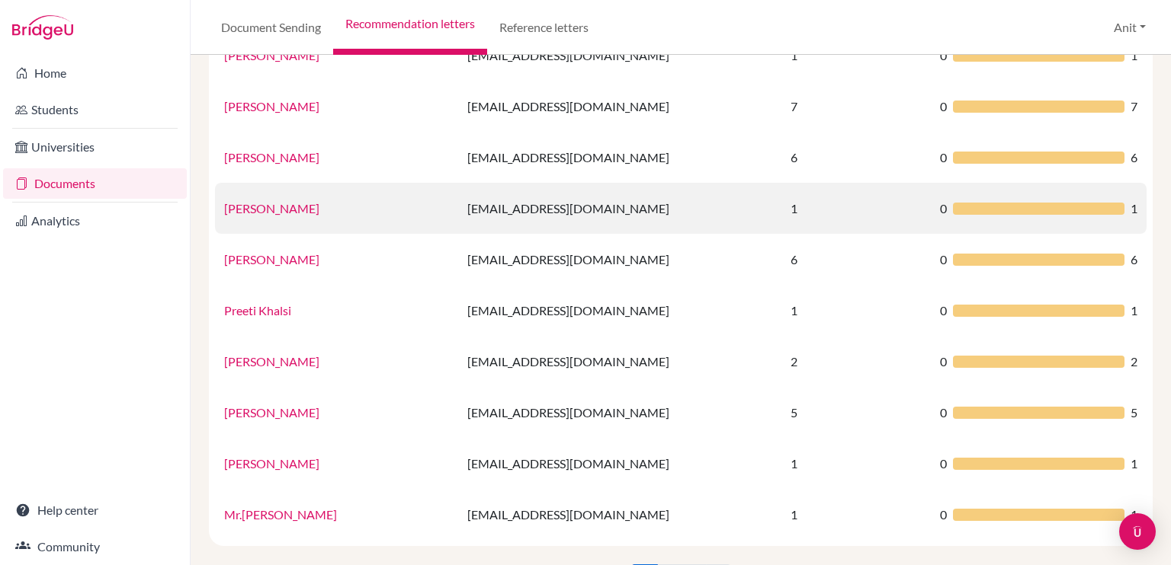
click at [251, 211] on link "Neelima Singh" at bounding box center [271, 208] width 95 height 14
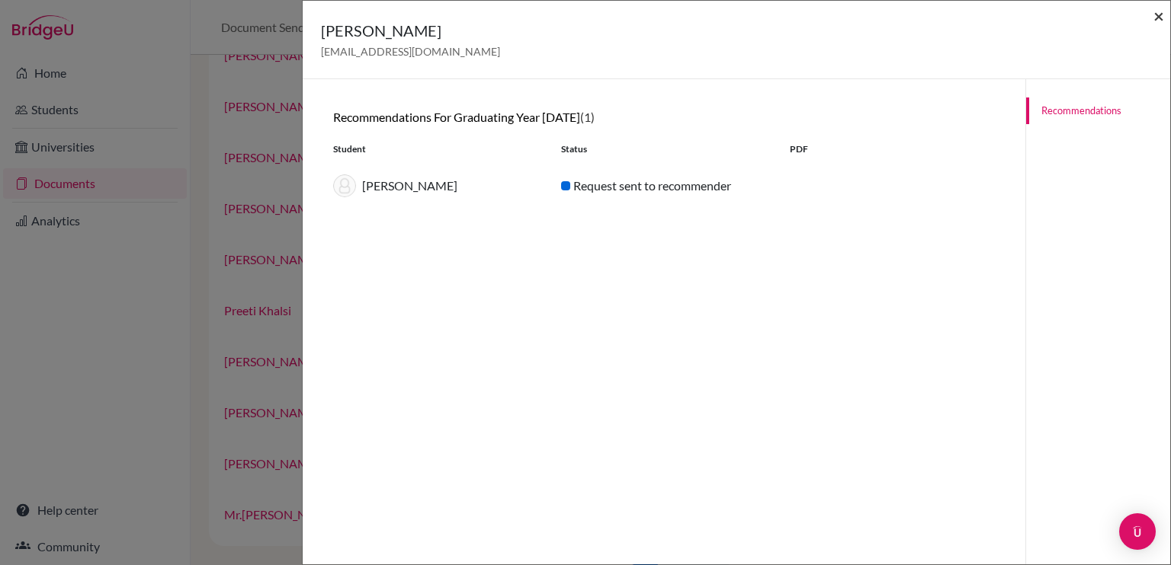
click at [1158, 20] on span "×" at bounding box center [1158, 16] width 11 height 22
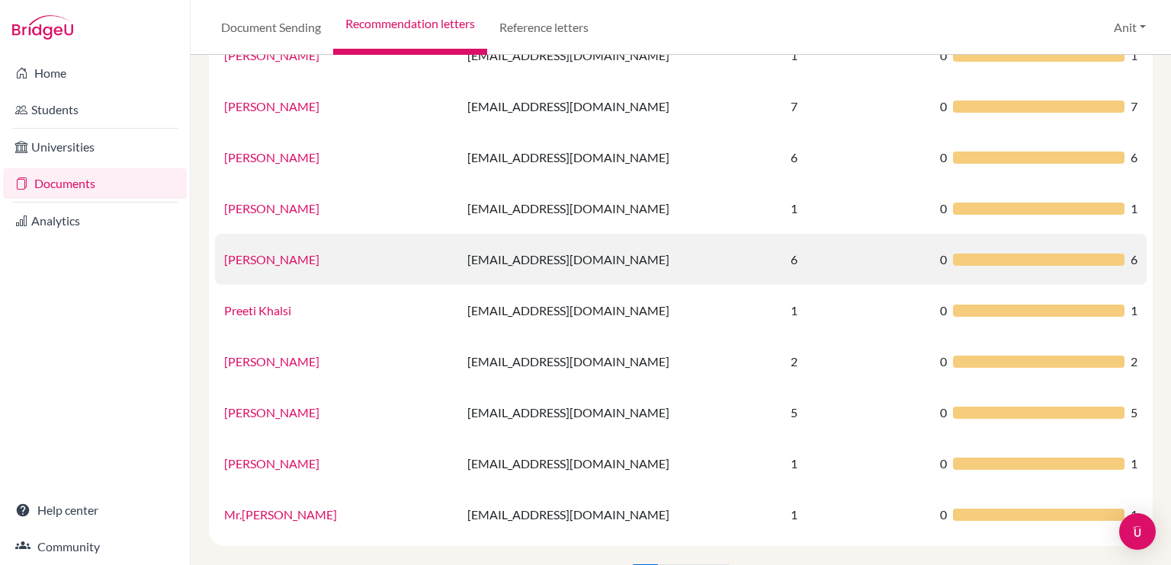
click at [264, 266] on link "Sharanya Goel" at bounding box center [271, 259] width 95 height 14
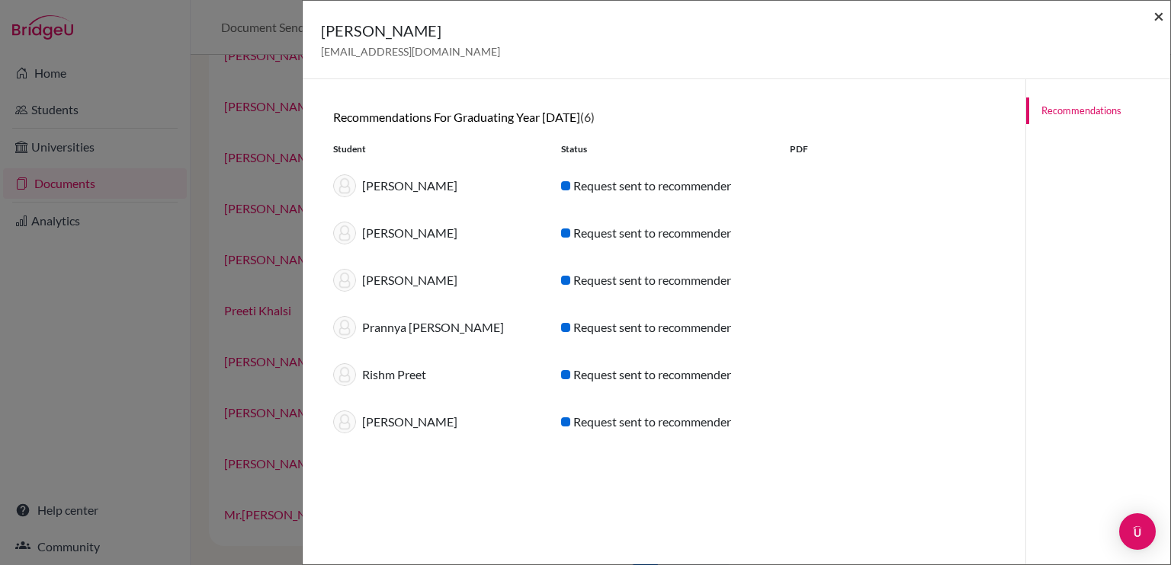
click at [1159, 9] on span "×" at bounding box center [1158, 16] width 11 height 22
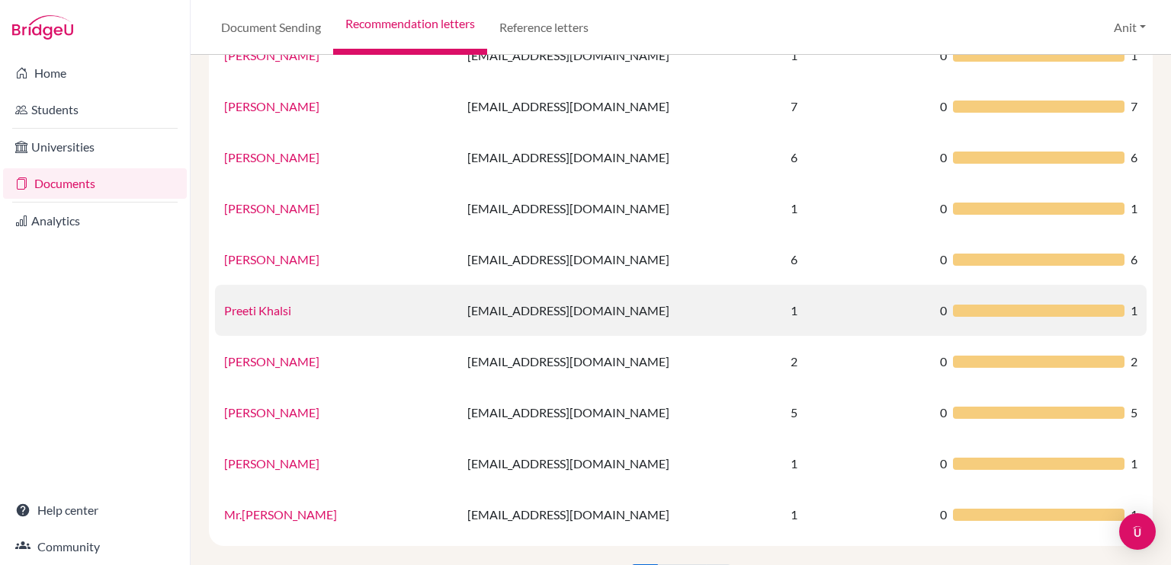
click at [255, 309] on link "Preeti Khalsi" at bounding box center [257, 310] width 67 height 14
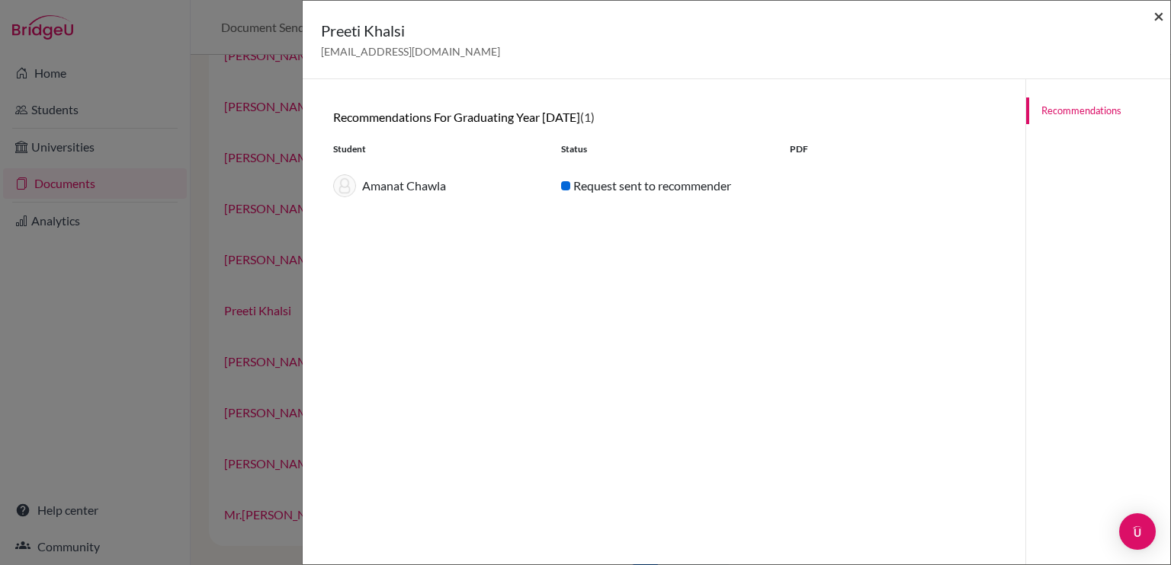
click at [1158, 14] on span "×" at bounding box center [1158, 16] width 11 height 22
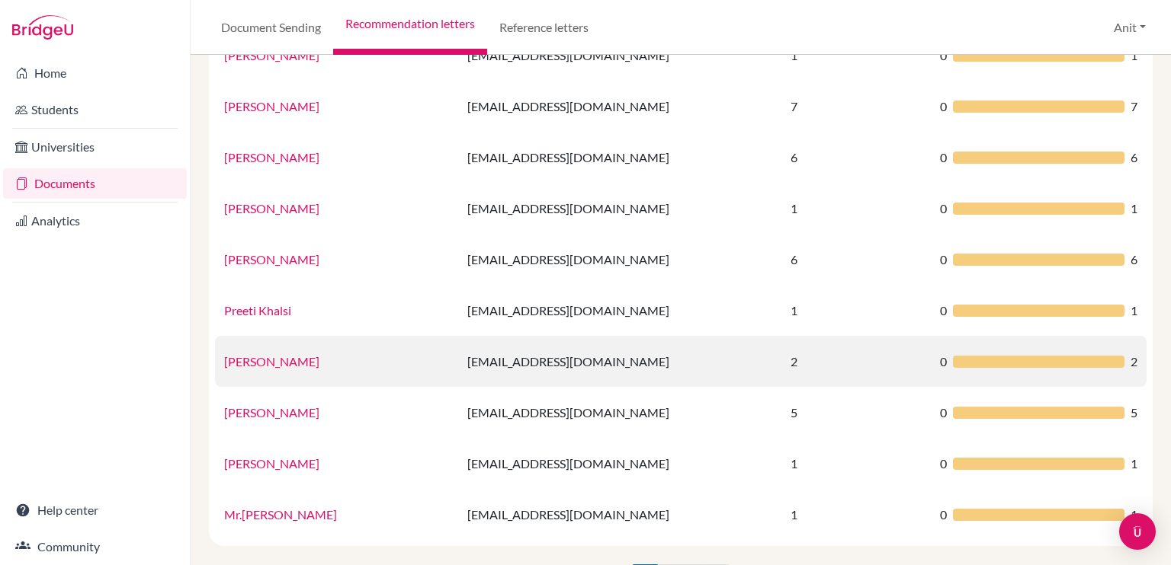
click at [251, 366] on link "Preeti Walia" at bounding box center [271, 361] width 95 height 14
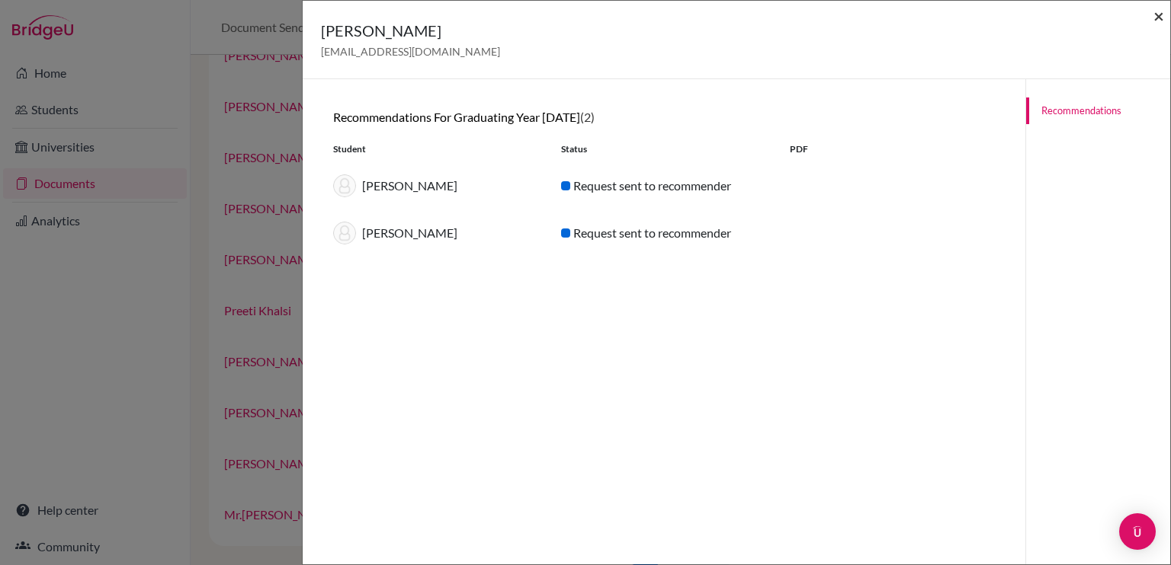
click at [1160, 14] on span "×" at bounding box center [1158, 16] width 11 height 22
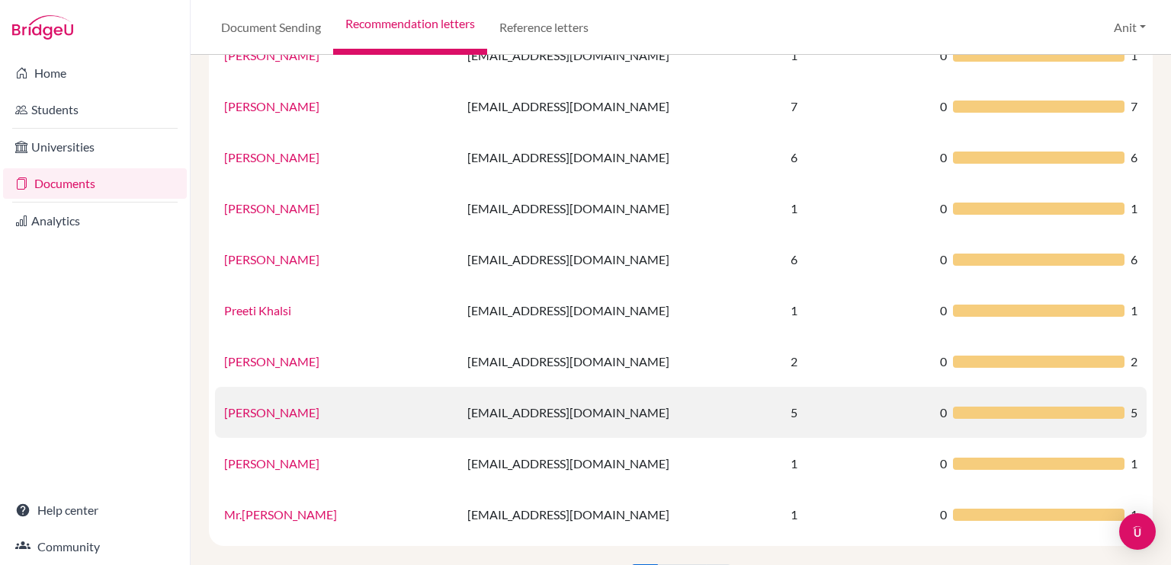
click at [267, 409] on link "Puja Goyal" at bounding box center [271, 412] width 95 height 14
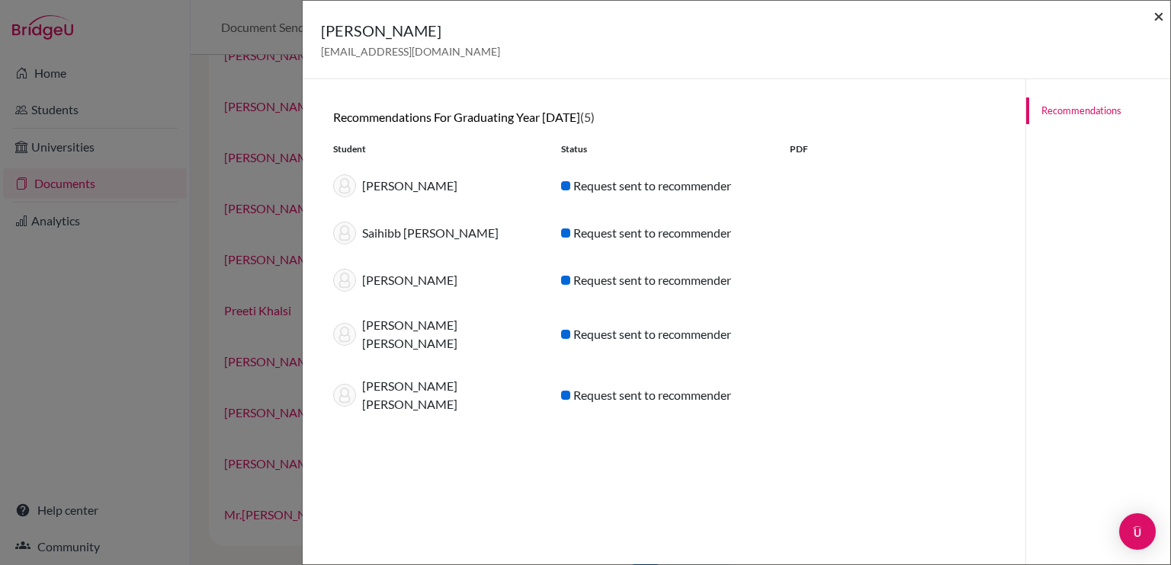
click at [1159, 13] on span "×" at bounding box center [1158, 16] width 11 height 22
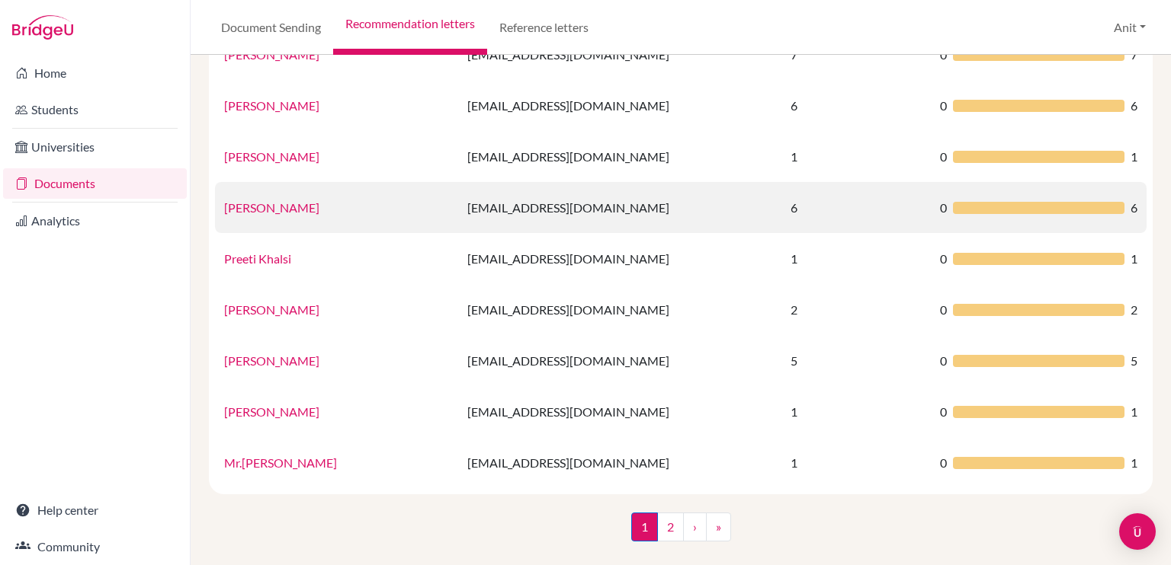
scroll to position [1007, 0]
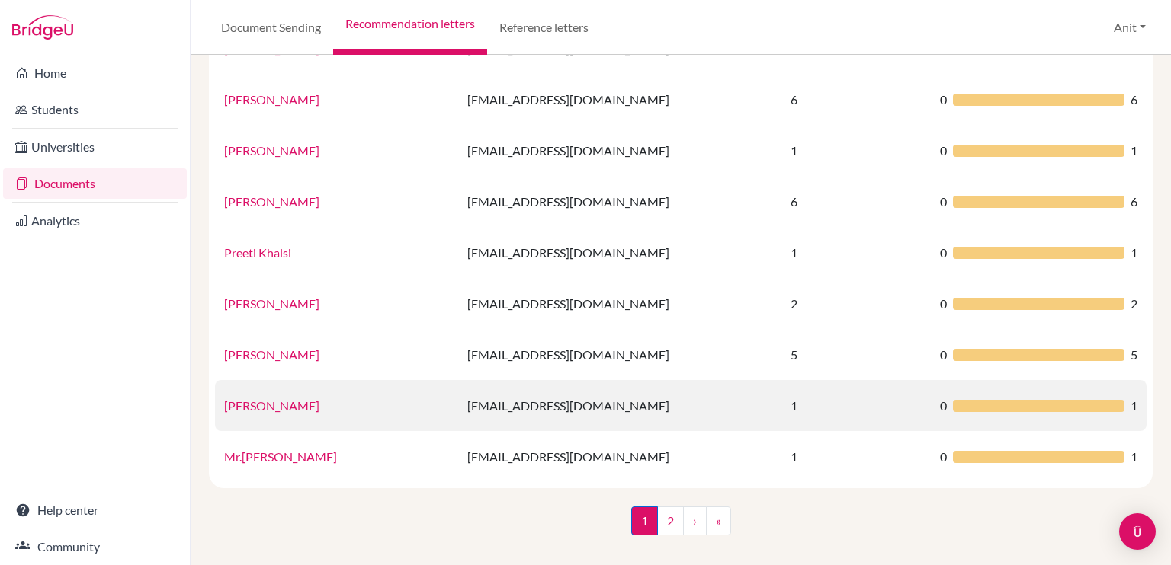
click at [232, 410] on link "Rajinder Kaur" at bounding box center [271, 406] width 95 height 14
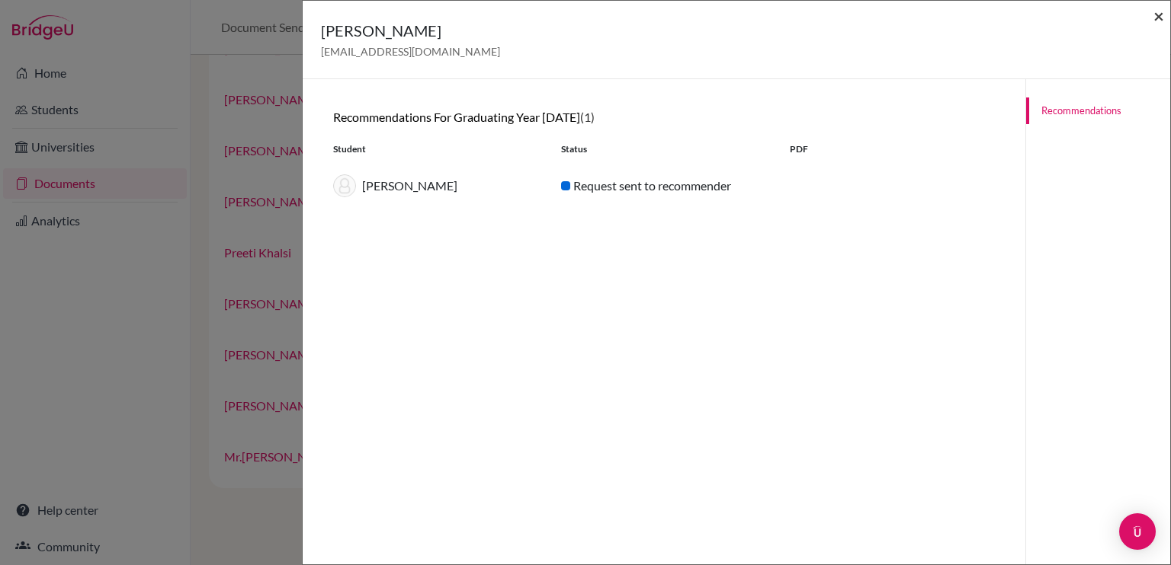
click at [1162, 18] on span "×" at bounding box center [1158, 16] width 11 height 22
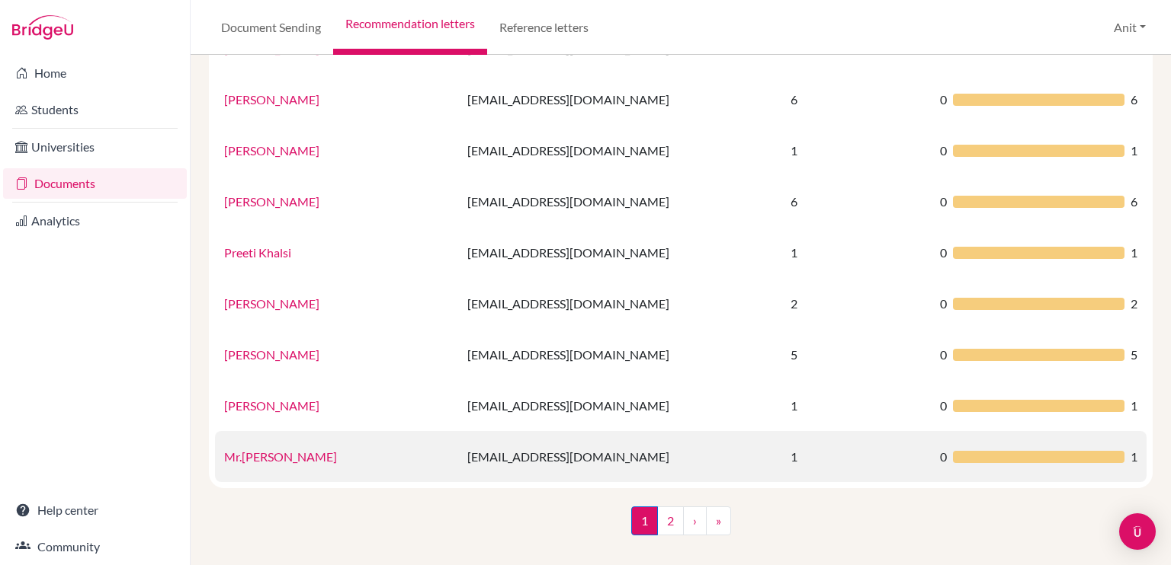
click at [292, 457] on link "Mr.Rakesh Sharma" at bounding box center [280, 457] width 113 height 14
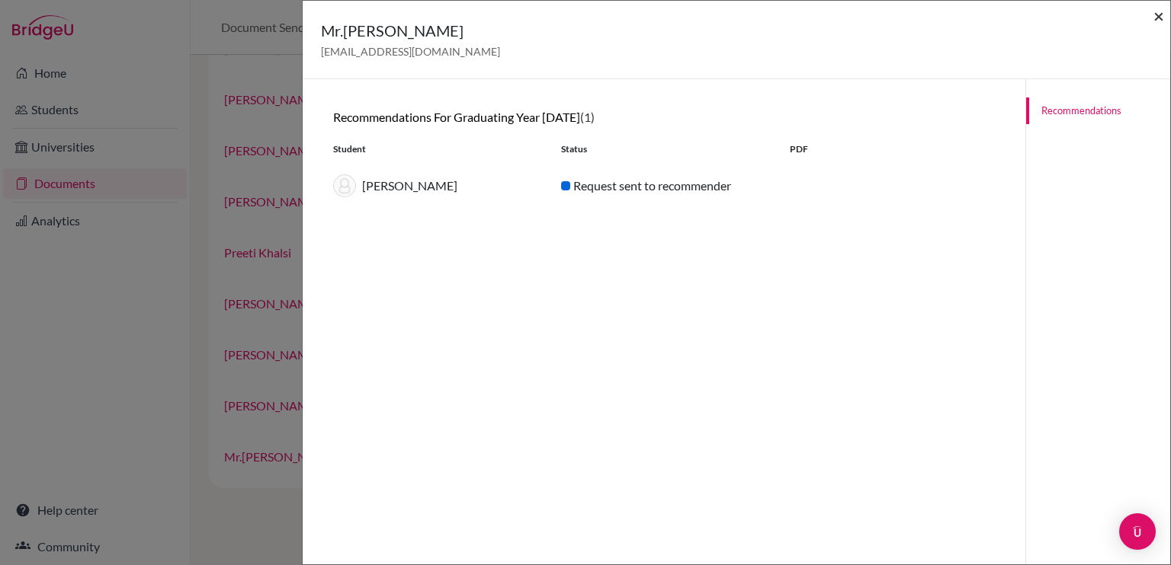
click at [1161, 17] on span "×" at bounding box center [1158, 16] width 11 height 22
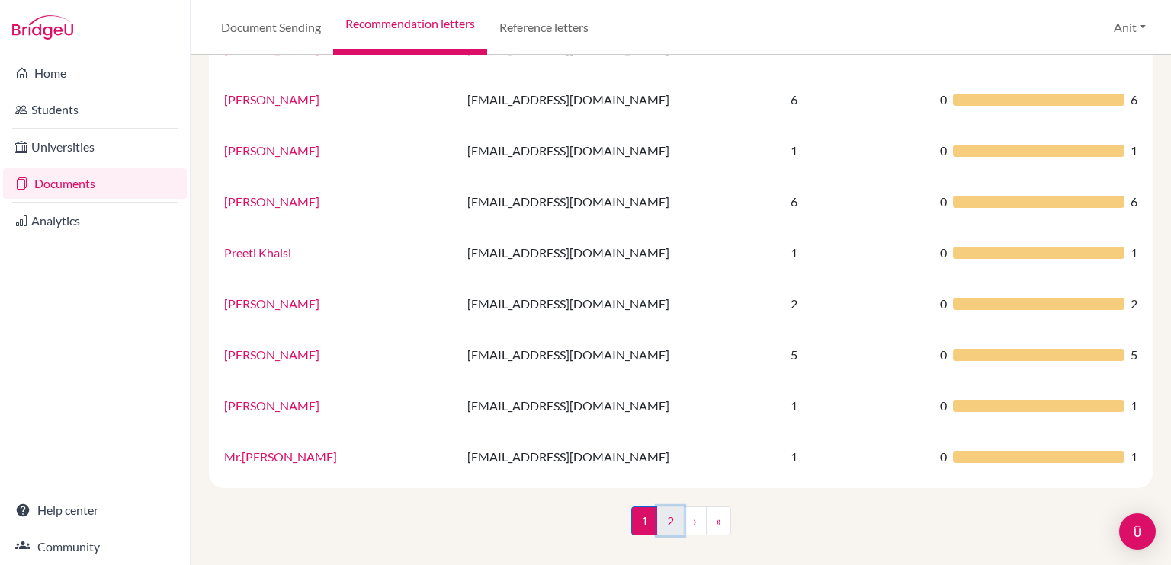
click at [674, 524] on link "2" at bounding box center [670, 521] width 27 height 29
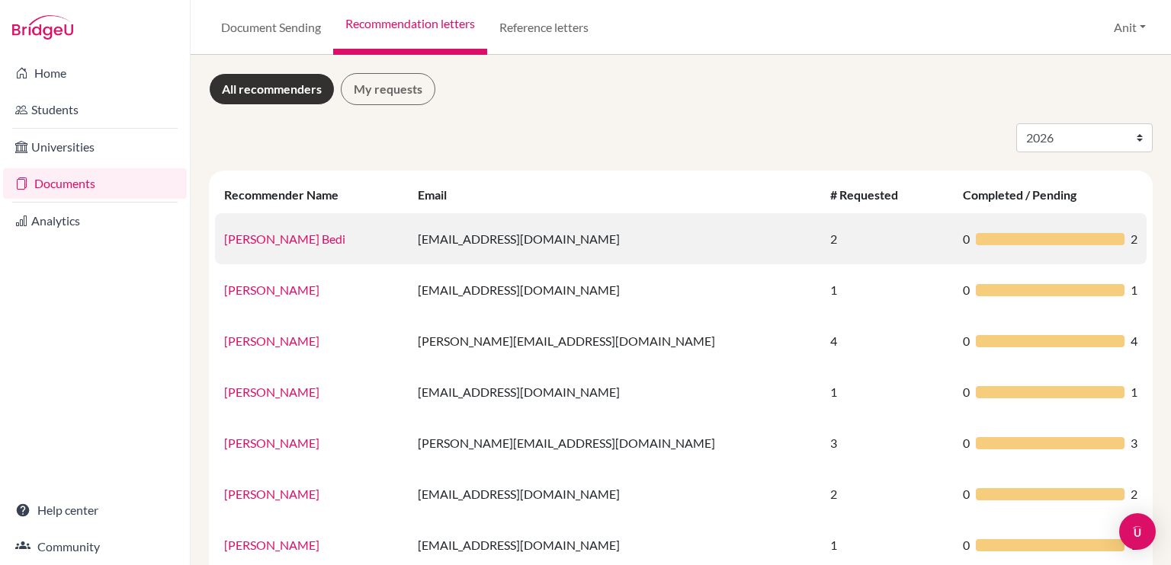
click at [246, 244] on link "Ramanjot Kaur Bedi" at bounding box center [284, 239] width 121 height 14
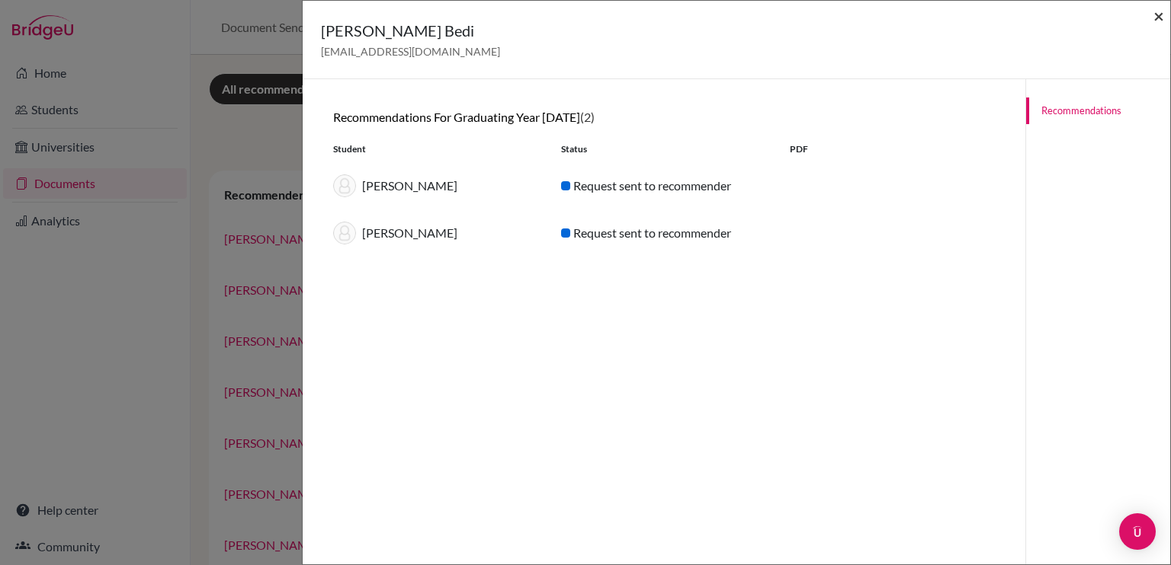
click at [1161, 19] on span "×" at bounding box center [1158, 16] width 11 height 22
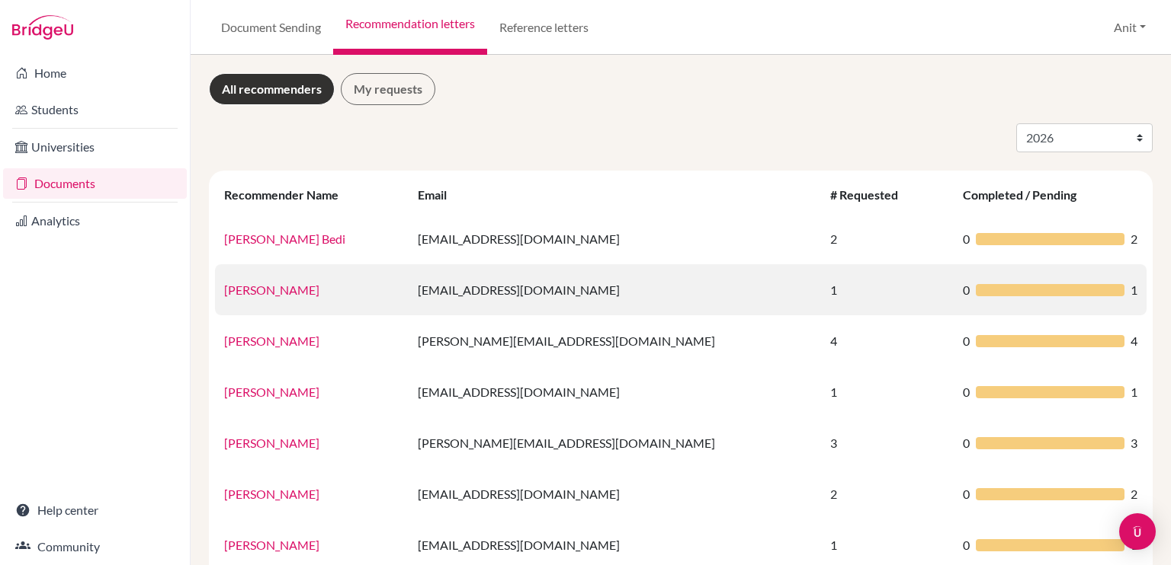
click at [283, 289] on link "Ms. Ramanjot Kaur" at bounding box center [271, 290] width 95 height 14
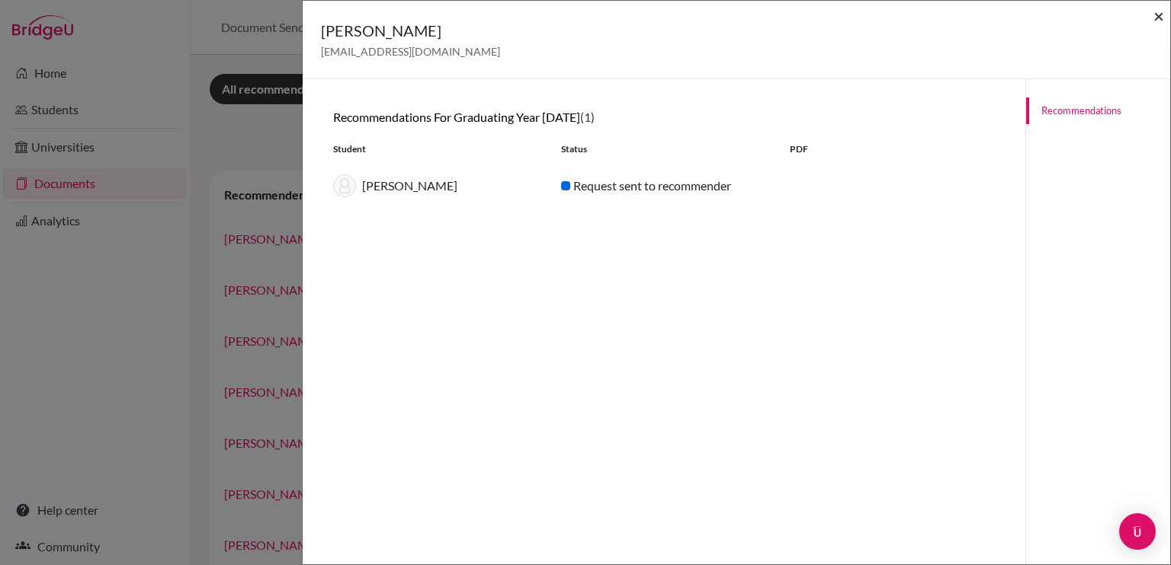
click at [1158, 8] on span "×" at bounding box center [1158, 16] width 11 height 22
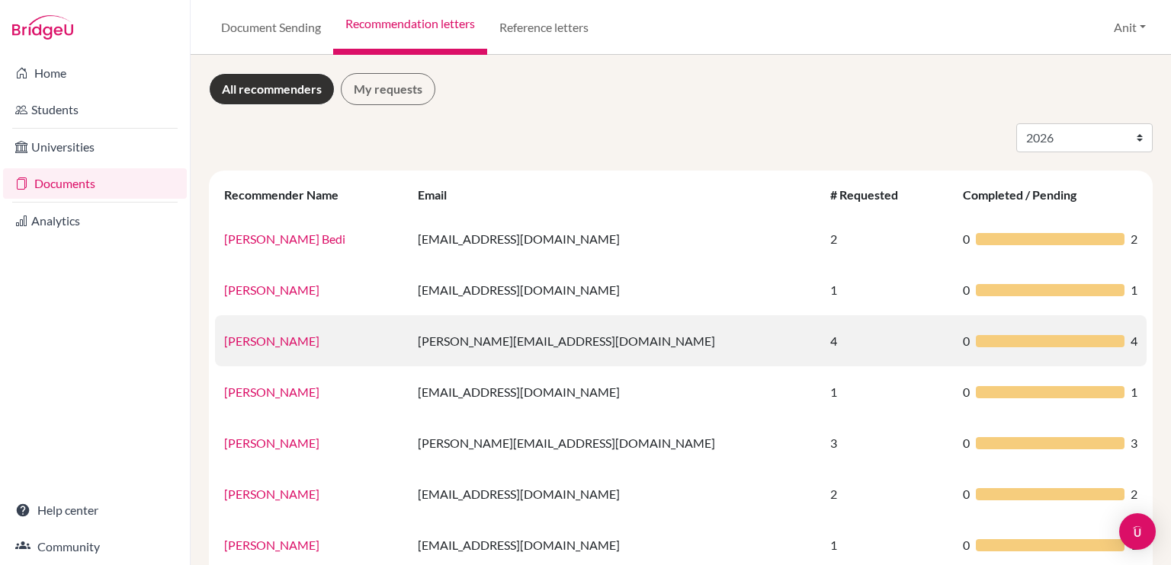
click at [245, 339] on link "Rohit Gupta" at bounding box center [271, 341] width 95 height 14
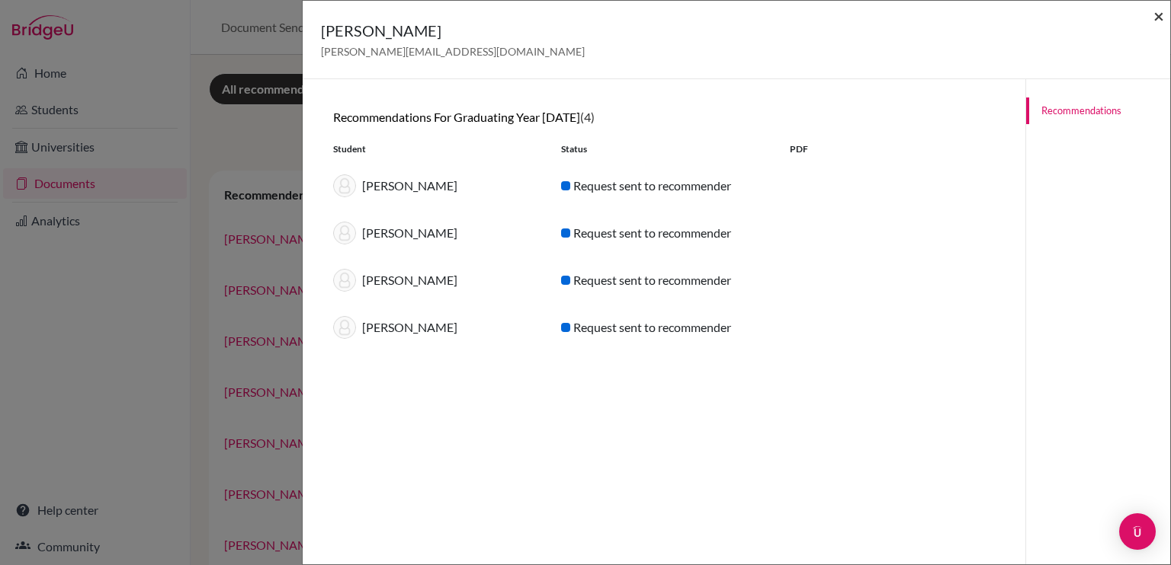
click at [1163, 21] on span "×" at bounding box center [1158, 16] width 11 height 22
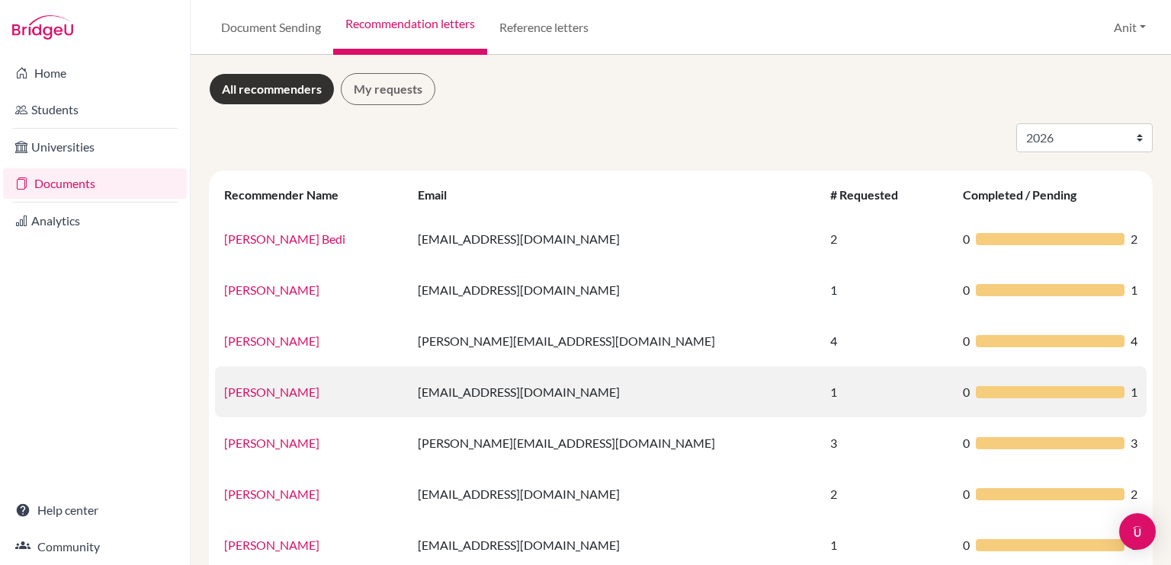
click at [239, 386] on link "Rohit Rana" at bounding box center [271, 392] width 95 height 14
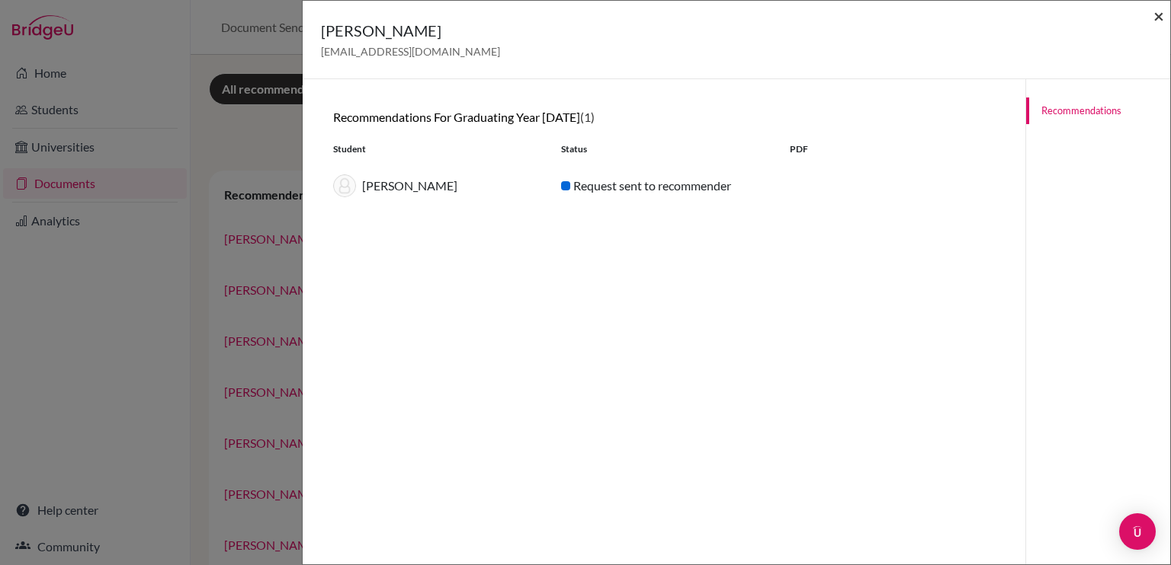
click at [1159, 15] on span "×" at bounding box center [1158, 16] width 11 height 22
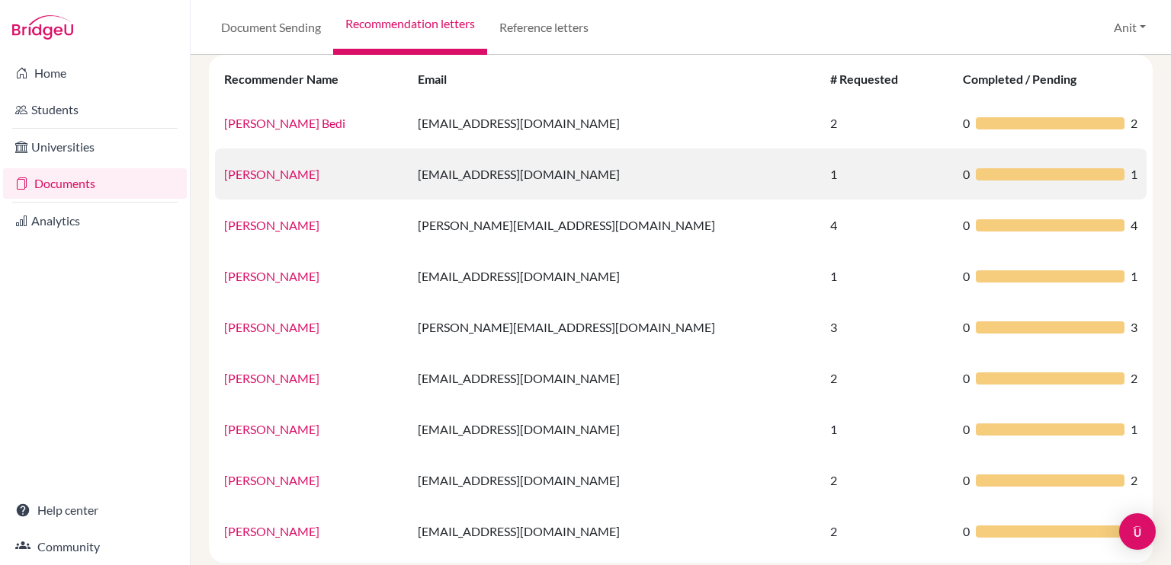
scroll to position [117, 0]
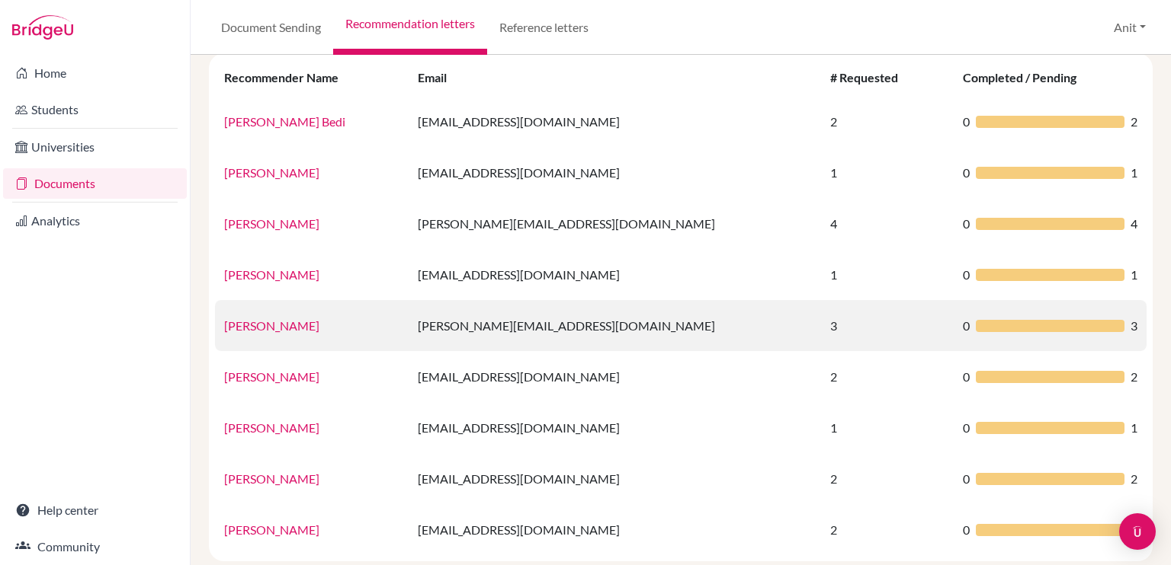
click at [250, 327] on link "Samidhi Bhardwaj" at bounding box center [271, 326] width 95 height 14
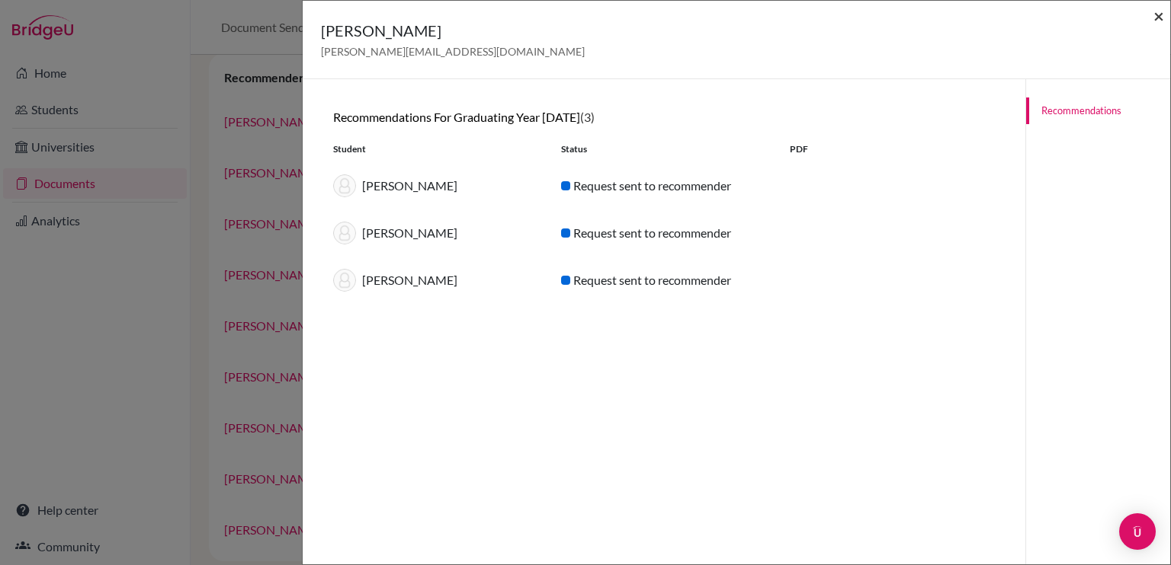
click at [1158, 21] on span "×" at bounding box center [1158, 16] width 11 height 22
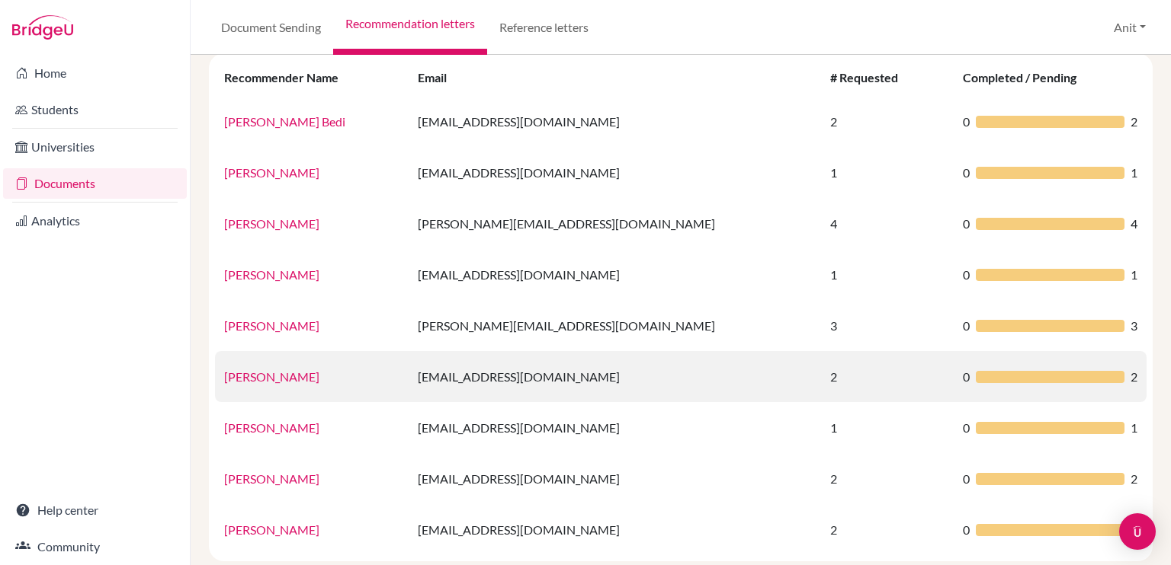
click at [247, 376] on link "Shivani Dwivedi" at bounding box center [271, 377] width 95 height 14
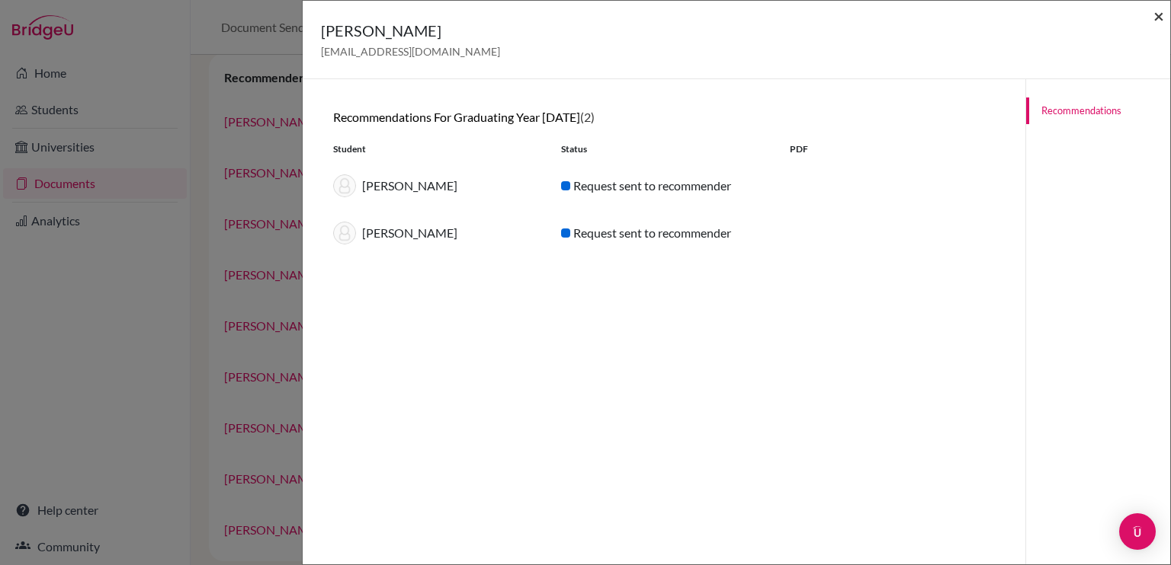
click at [1160, 11] on span "×" at bounding box center [1158, 16] width 11 height 22
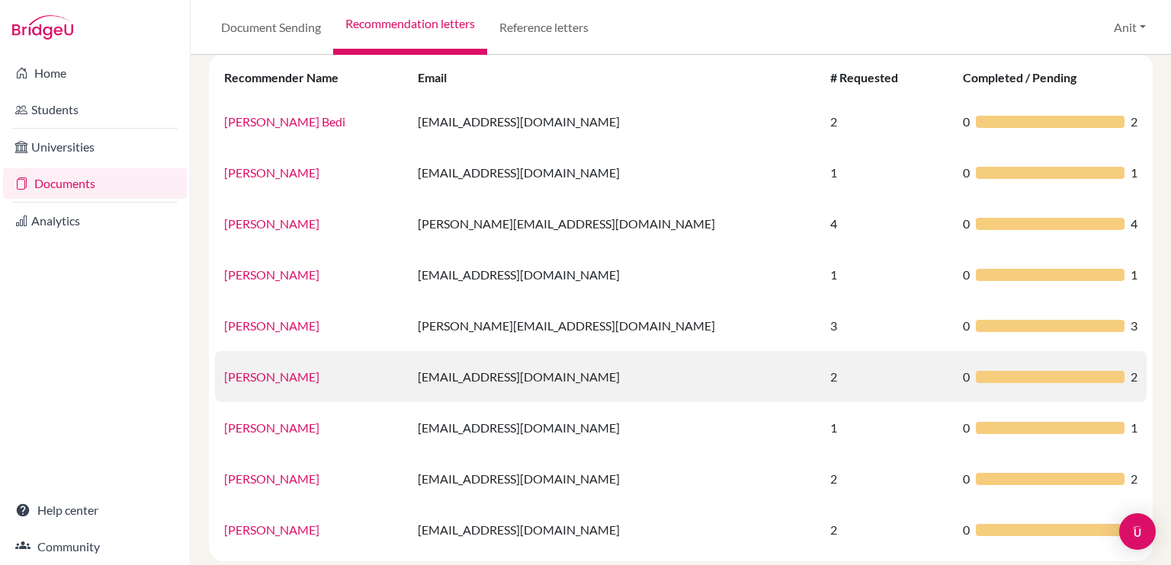
click at [257, 375] on link "Shivani Dwivedi" at bounding box center [271, 377] width 95 height 14
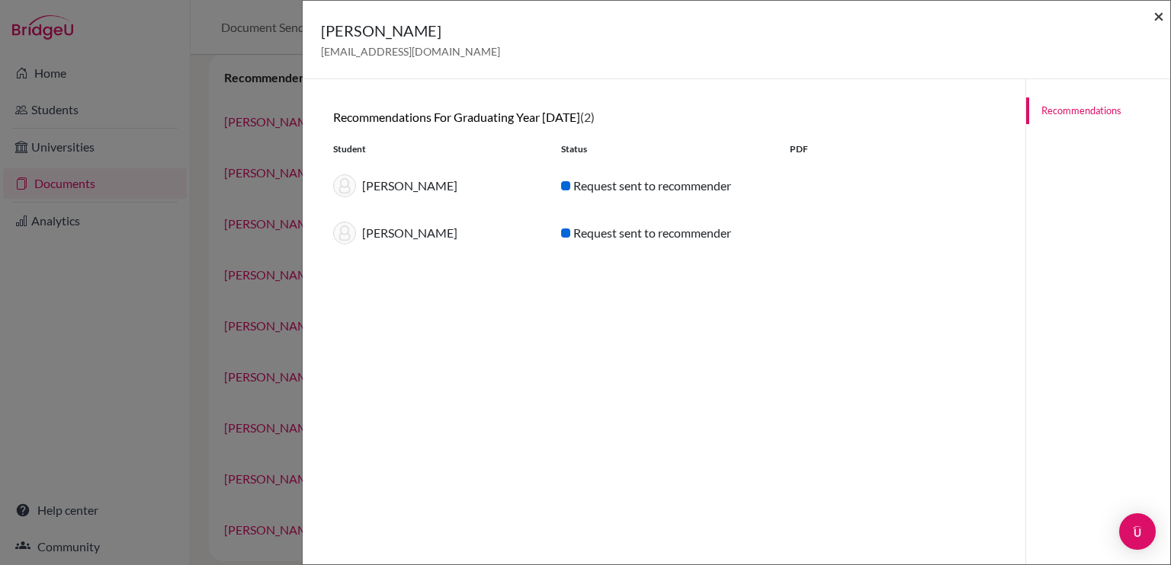
click at [1158, 17] on span "×" at bounding box center [1158, 16] width 11 height 22
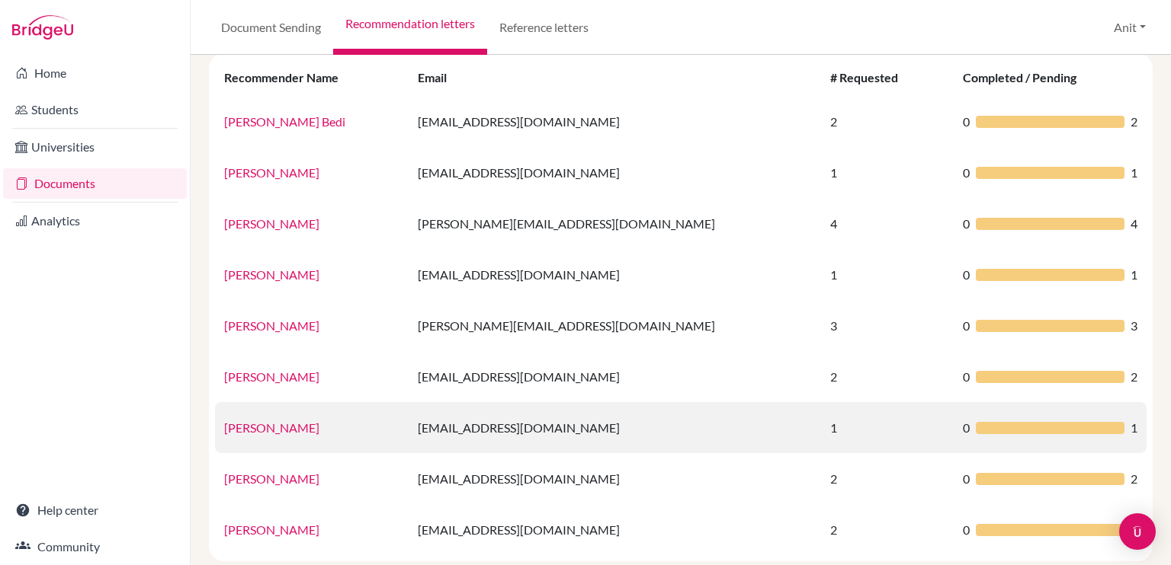
scroll to position [191, 0]
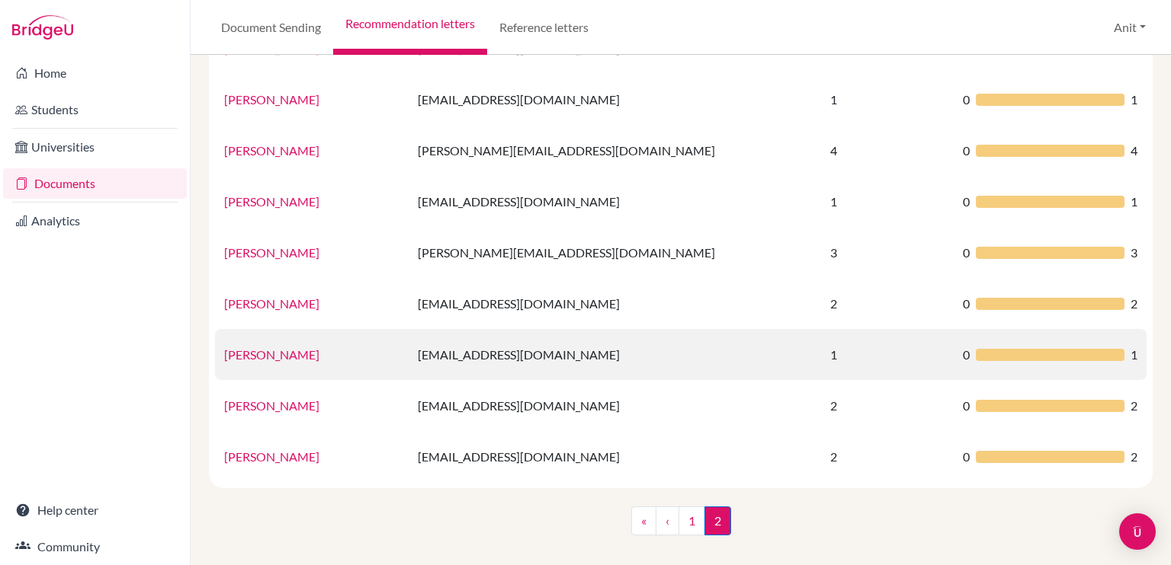
click at [262, 353] on link "Sumita Verma" at bounding box center [271, 354] width 95 height 14
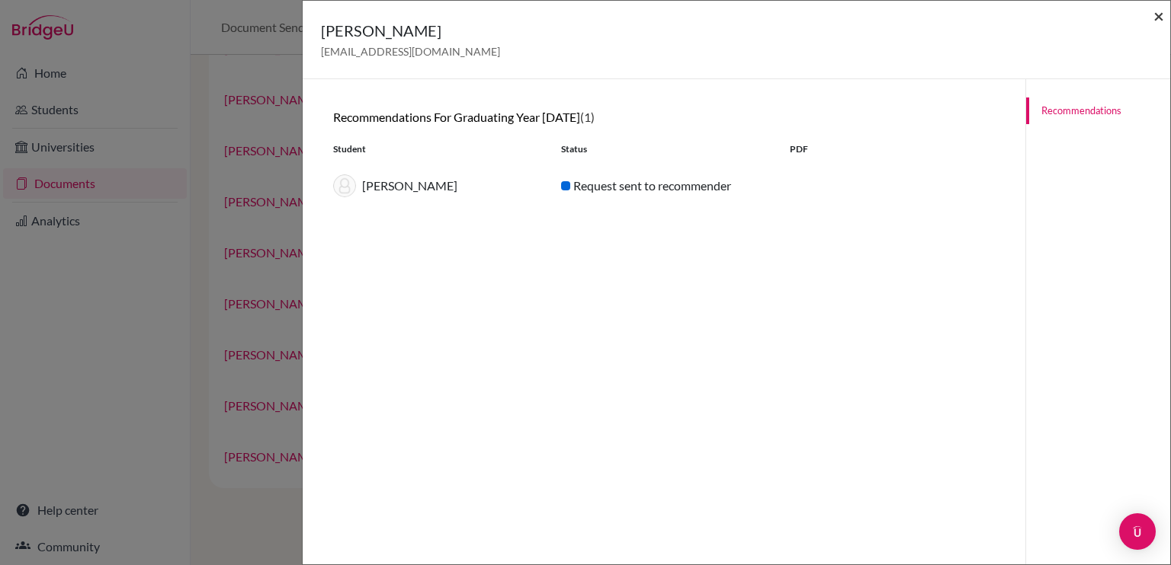
click at [1161, 17] on span "×" at bounding box center [1158, 16] width 11 height 22
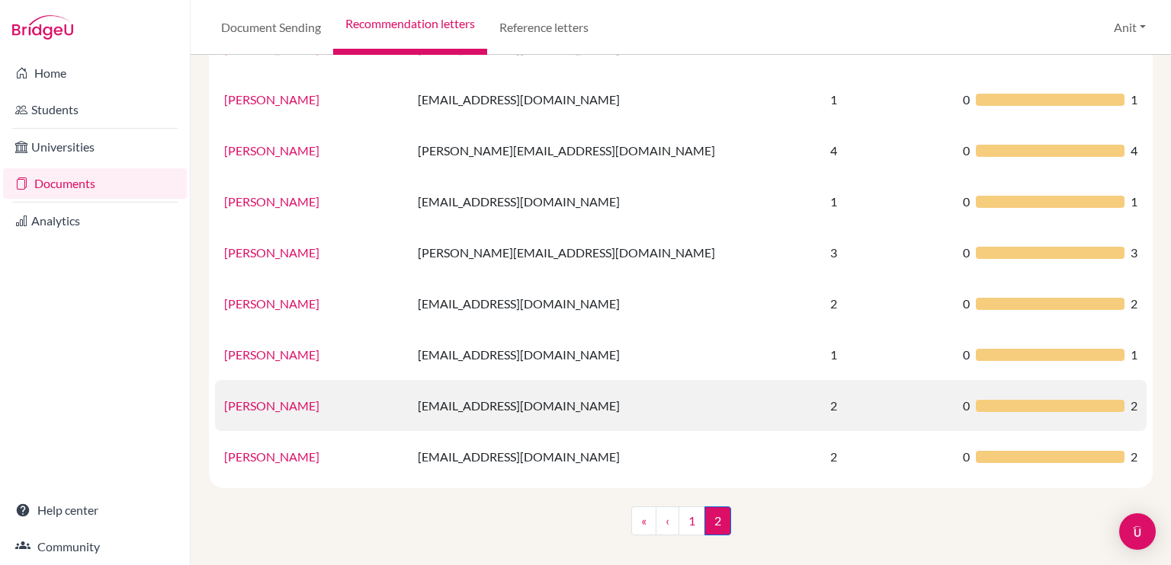
click at [244, 408] on link "Suresh Saini" at bounding box center [271, 406] width 95 height 14
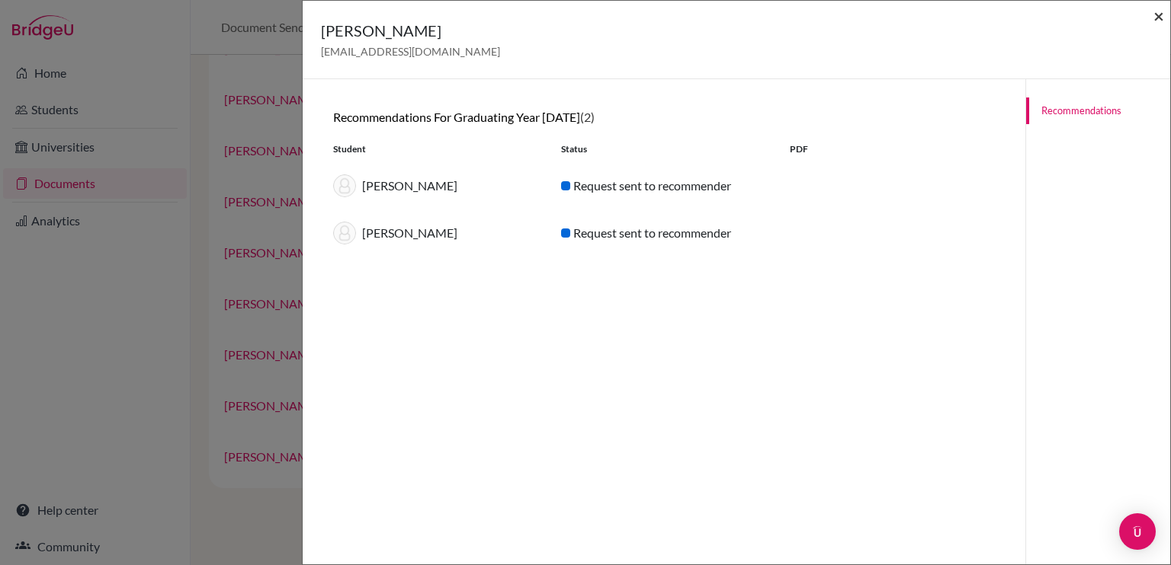
click at [1156, 18] on span "×" at bounding box center [1158, 16] width 11 height 22
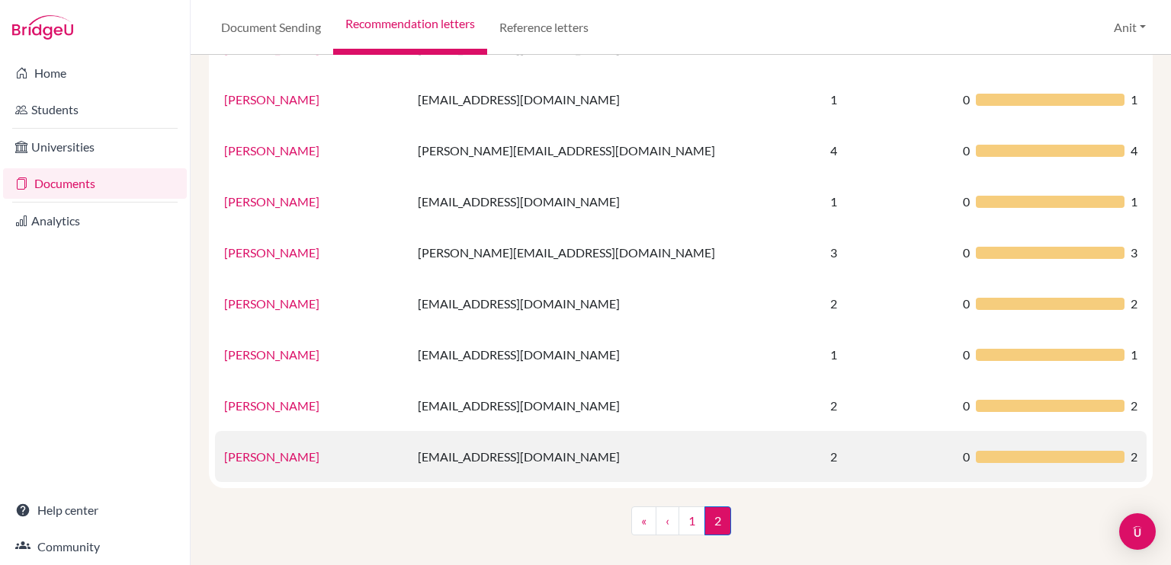
click at [281, 456] on link "Tulika Pushkarna" at bounding box center [271, 457] width 95 height 14
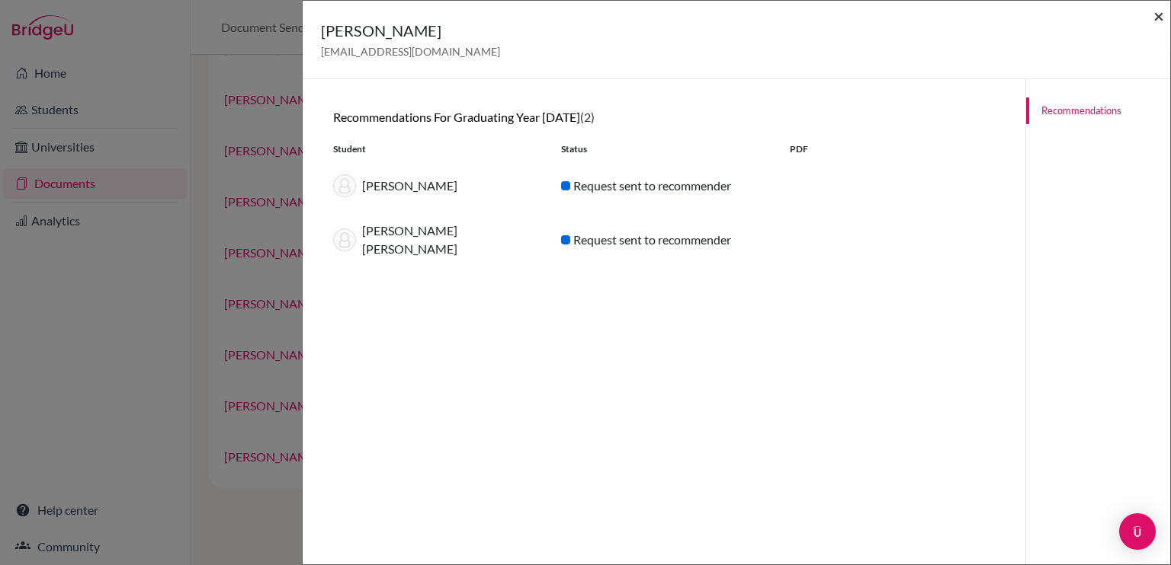
click at [1163, 18] on span "×" at bounding box center [1158, 16] width 11 height 22
